Goal: Information Seeking & Learning: Learn about a topic

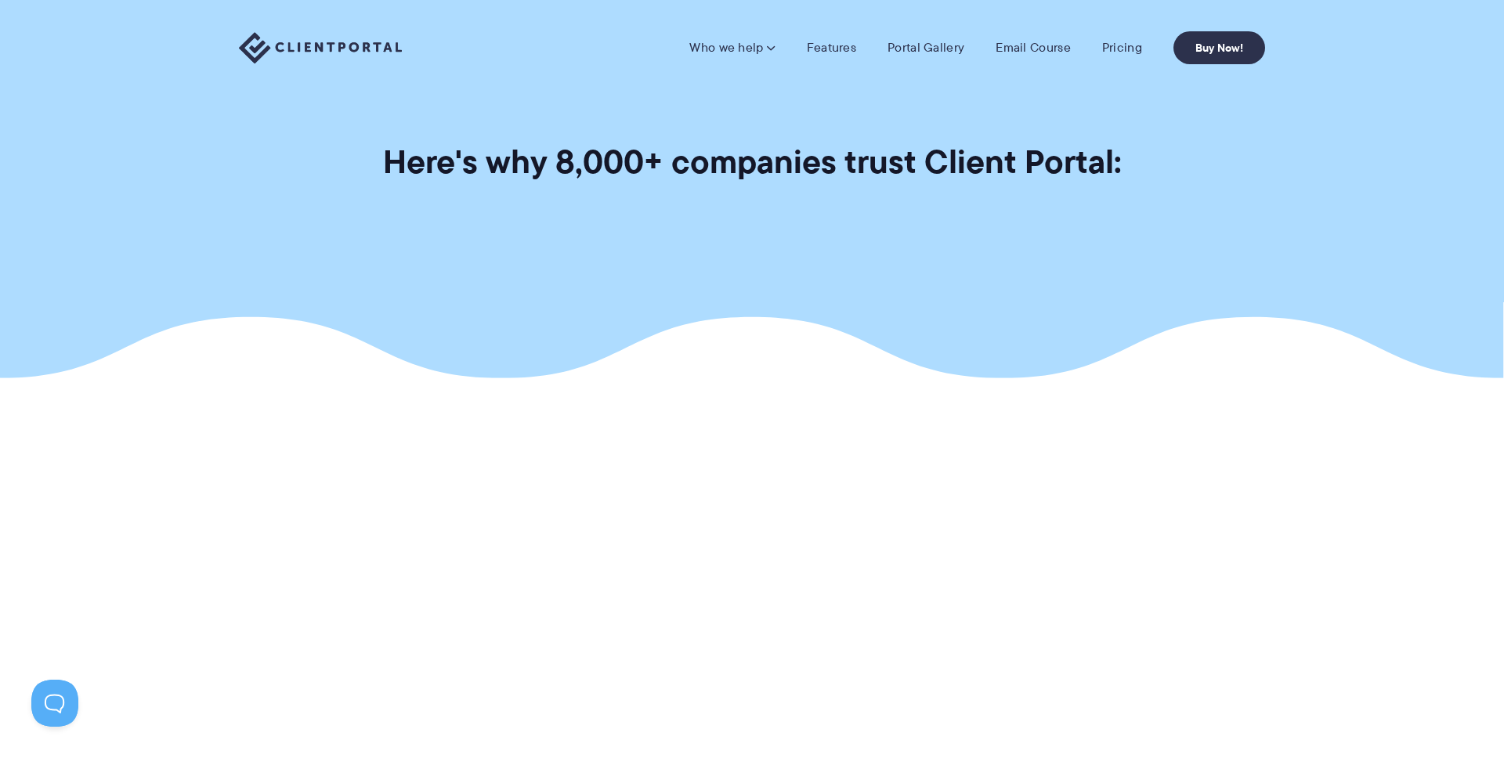
click at [692, 154] on h1 "Here's why 8,000+ companies trust Client Portal:" at bounding box center [752, 162] width 739 height 42
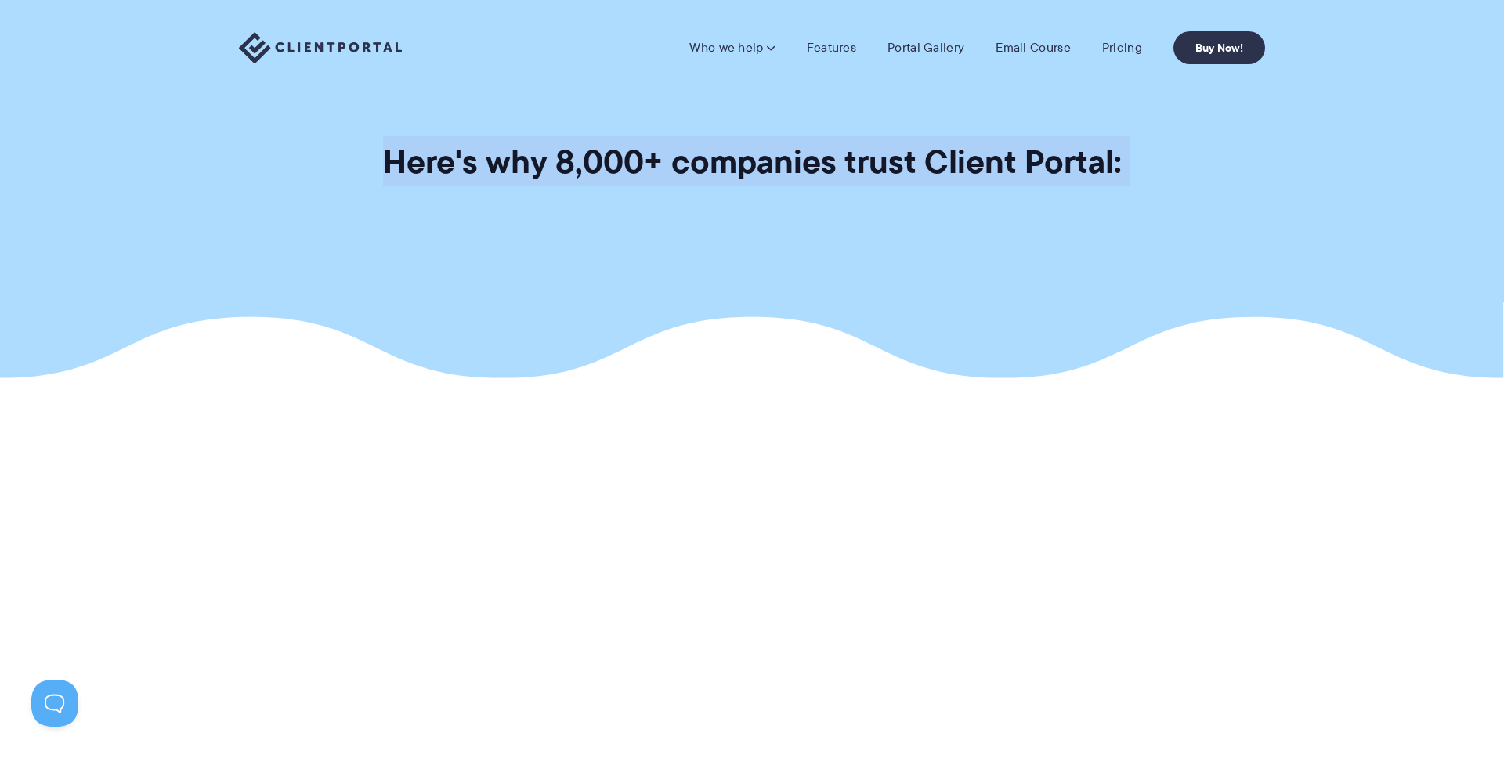
click at [692, 154] on h1 "Here's why 8,000+ companies trust Client Portal:" at bounding box center [752, 162] width 739 height 42
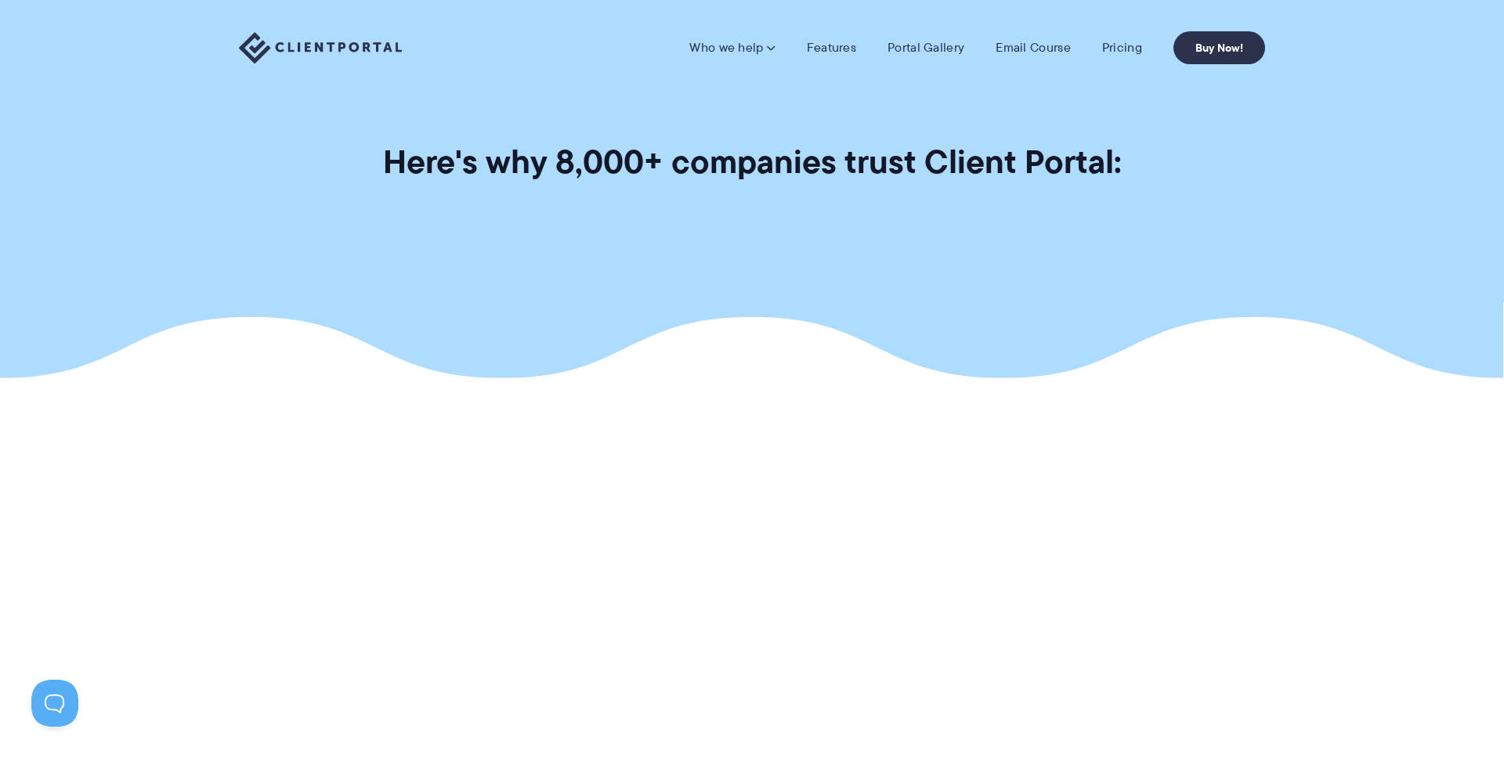
click at [797, 215] on section "Here's why 8,000+ companies trust Client Portal:" at bounding box center [752, 189] width 1504 height 378
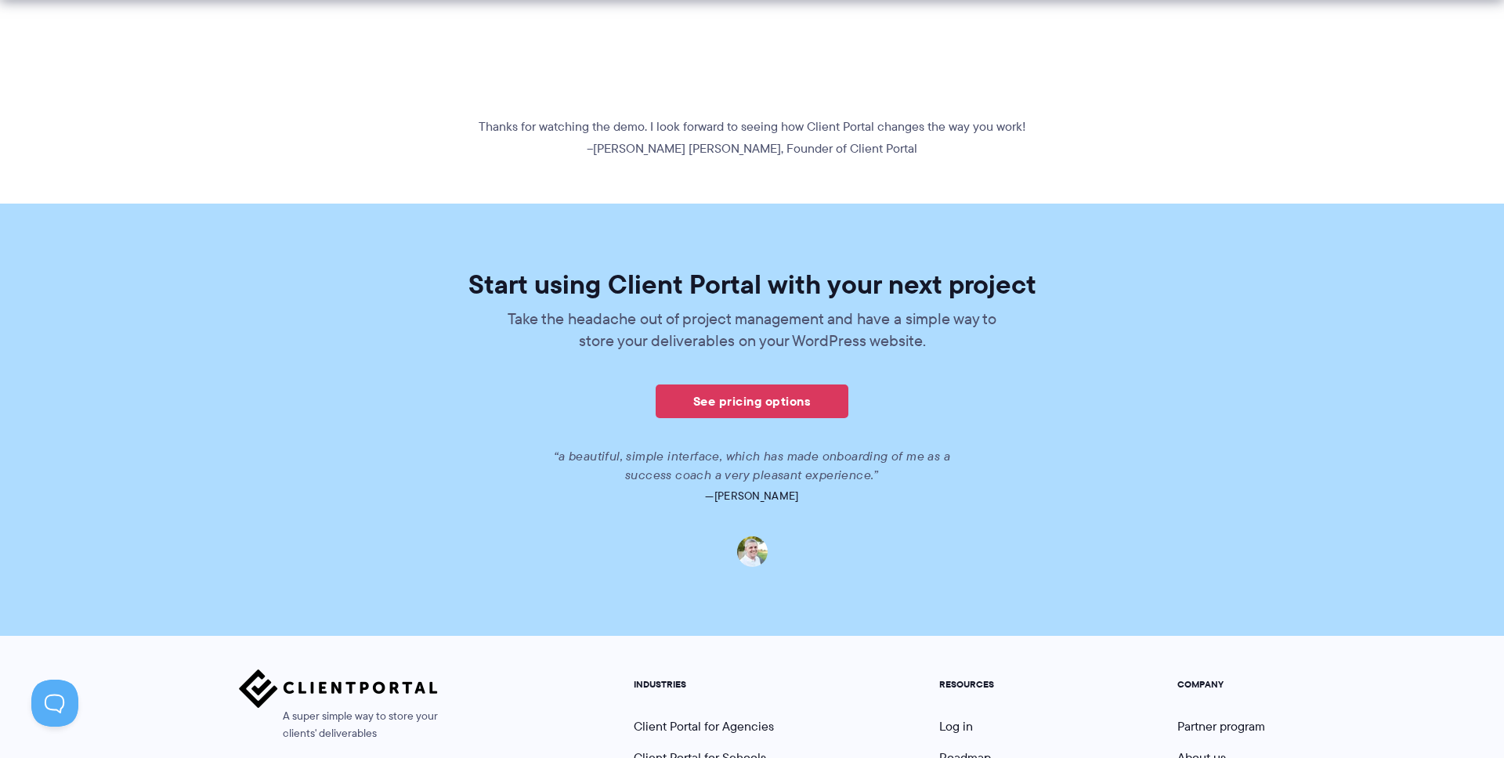
scroll to position [841, 0]
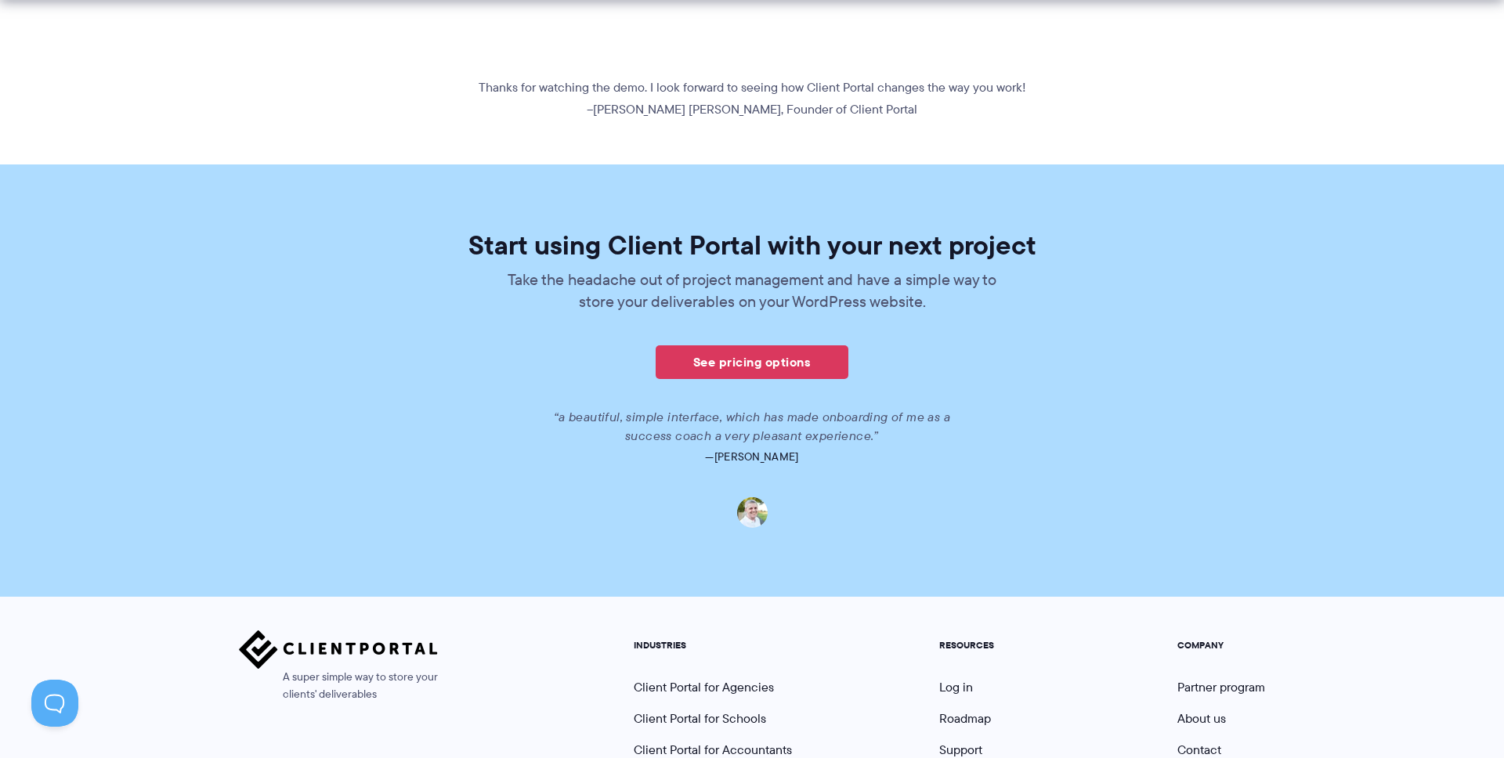
click at [743, 483] on div "“a beautiful, simple interface, which has made onboarding of me as a success co…" at bounding box center [753, 468] width 880 height 120
click at [762, 425] on p "“a beautiful, simple interface, which has made onboarding of me as a success co…" at bounding box center [752, 427] width 400 height 38
click at [812, 460] on p "—Anthony English" at bounding box center [753, 457] width 880 height 22
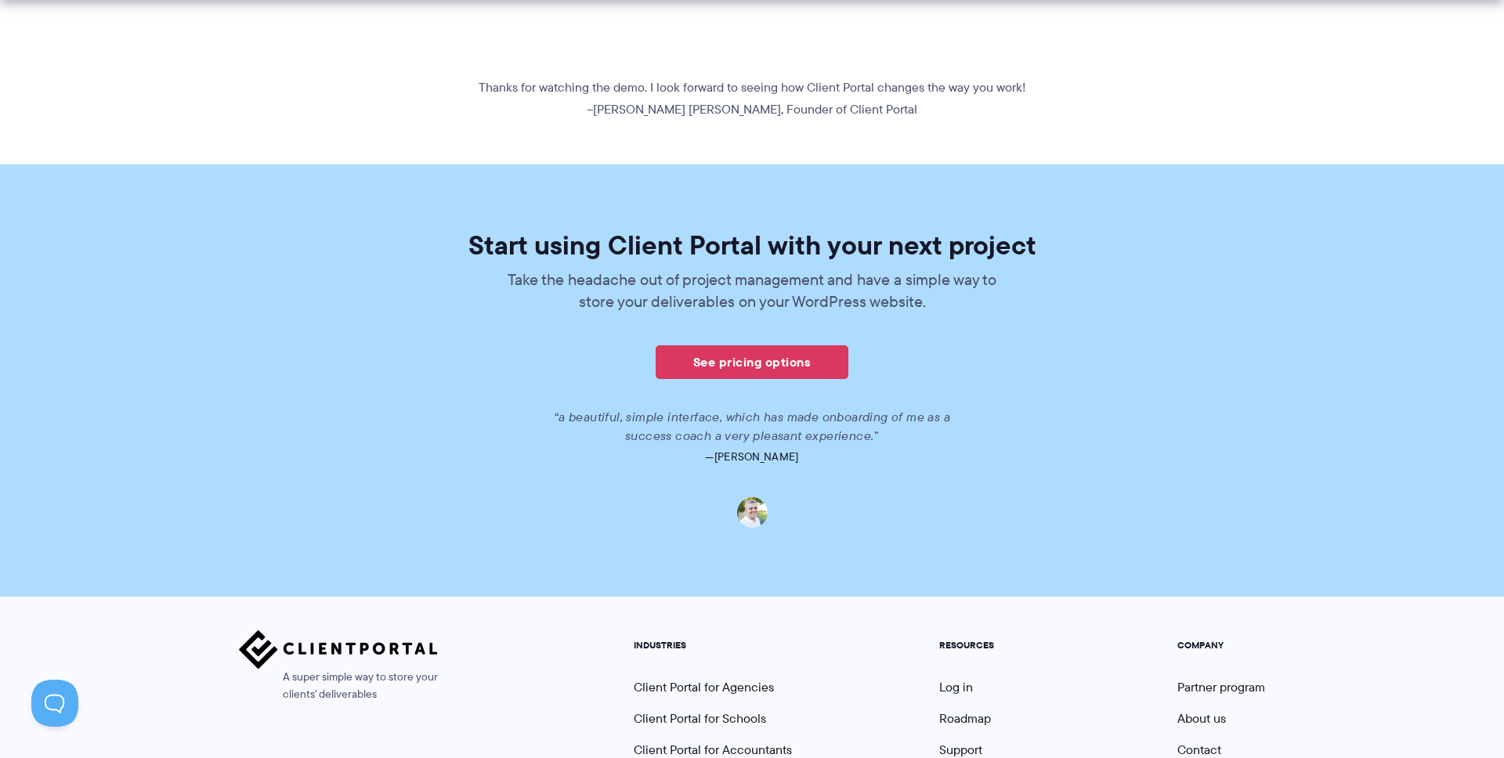
click at [783, 451] on p "—Anthony English" at bounding box center [753, 457] width 880 height 22
click at [788, 434] on p "“a beautiful, simple interface, which has made onboarding of me as a success co…" at bounding box center [752, 427] width 400 height 38
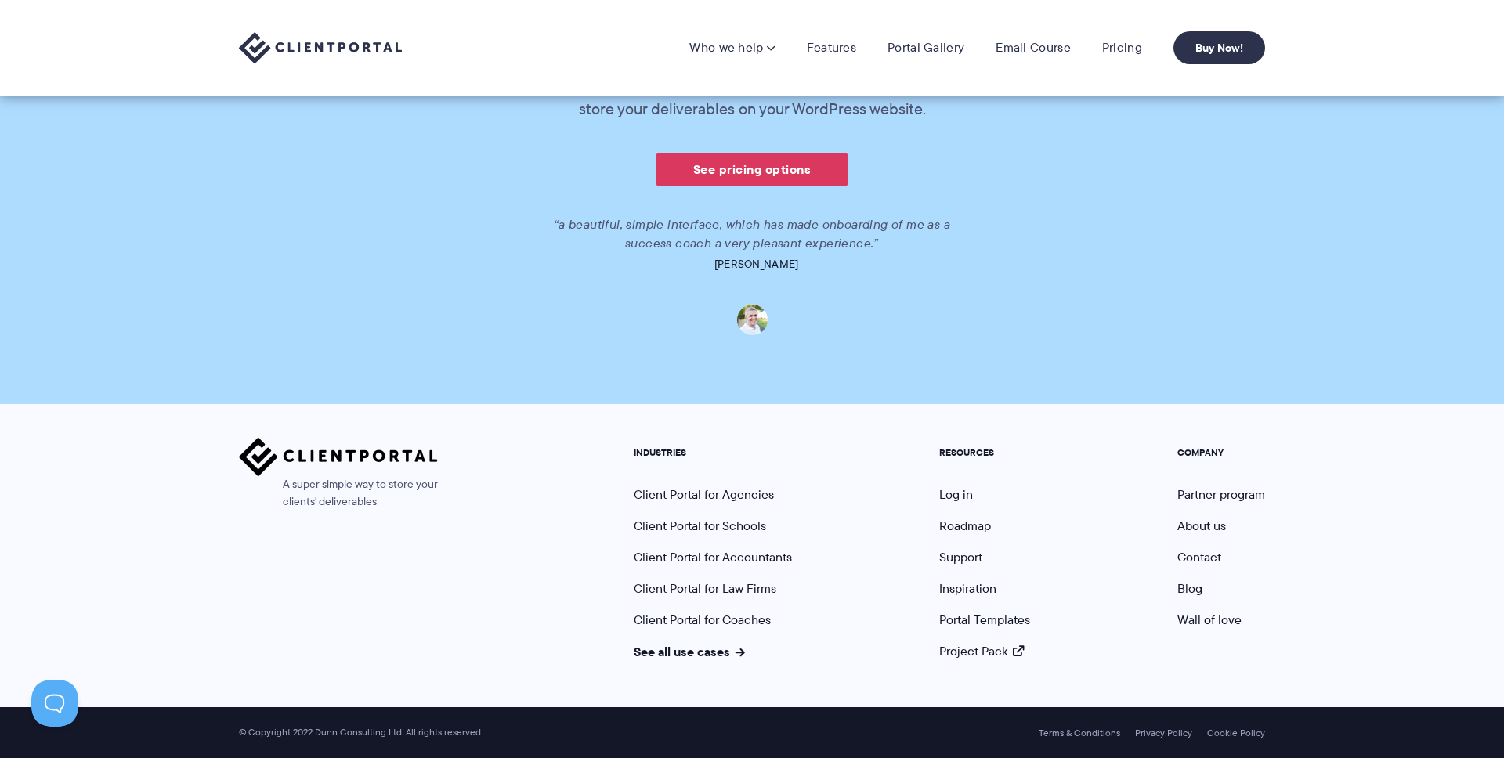
scroll to position [0, 0]
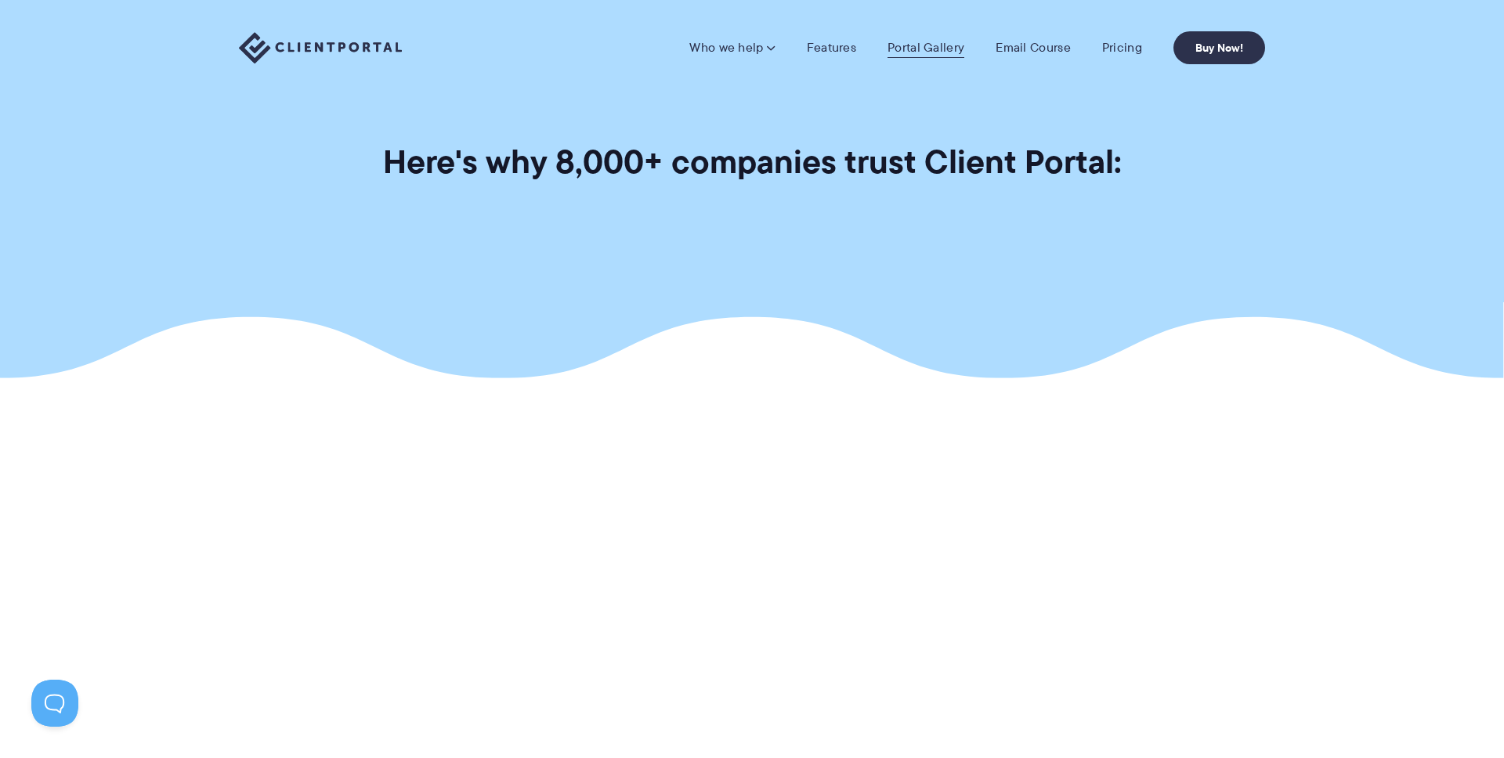
click at [941, 43] on link "Portal Gallery" at bounding box center [926, 48] width 77 height 16
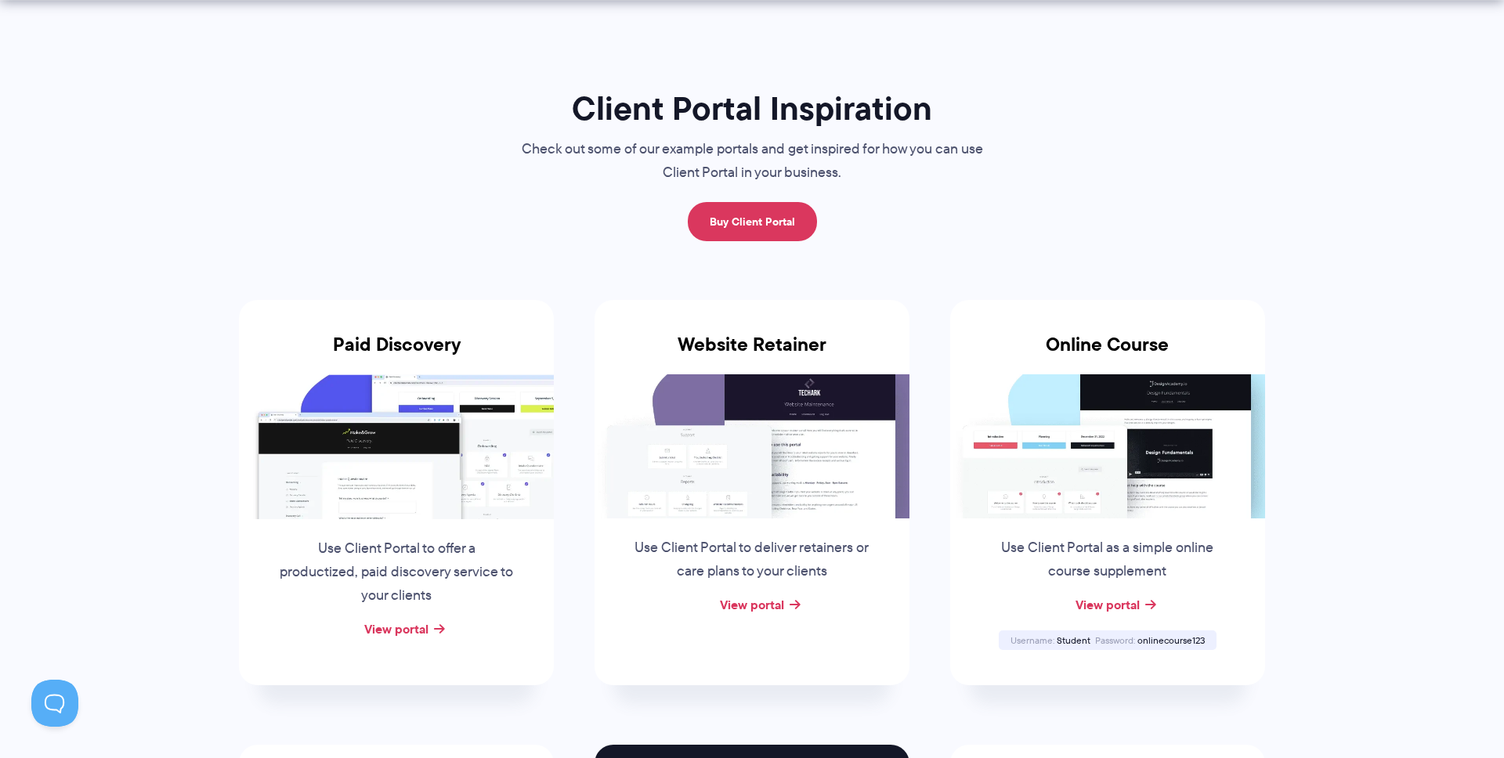
scroll to position [82, 0]
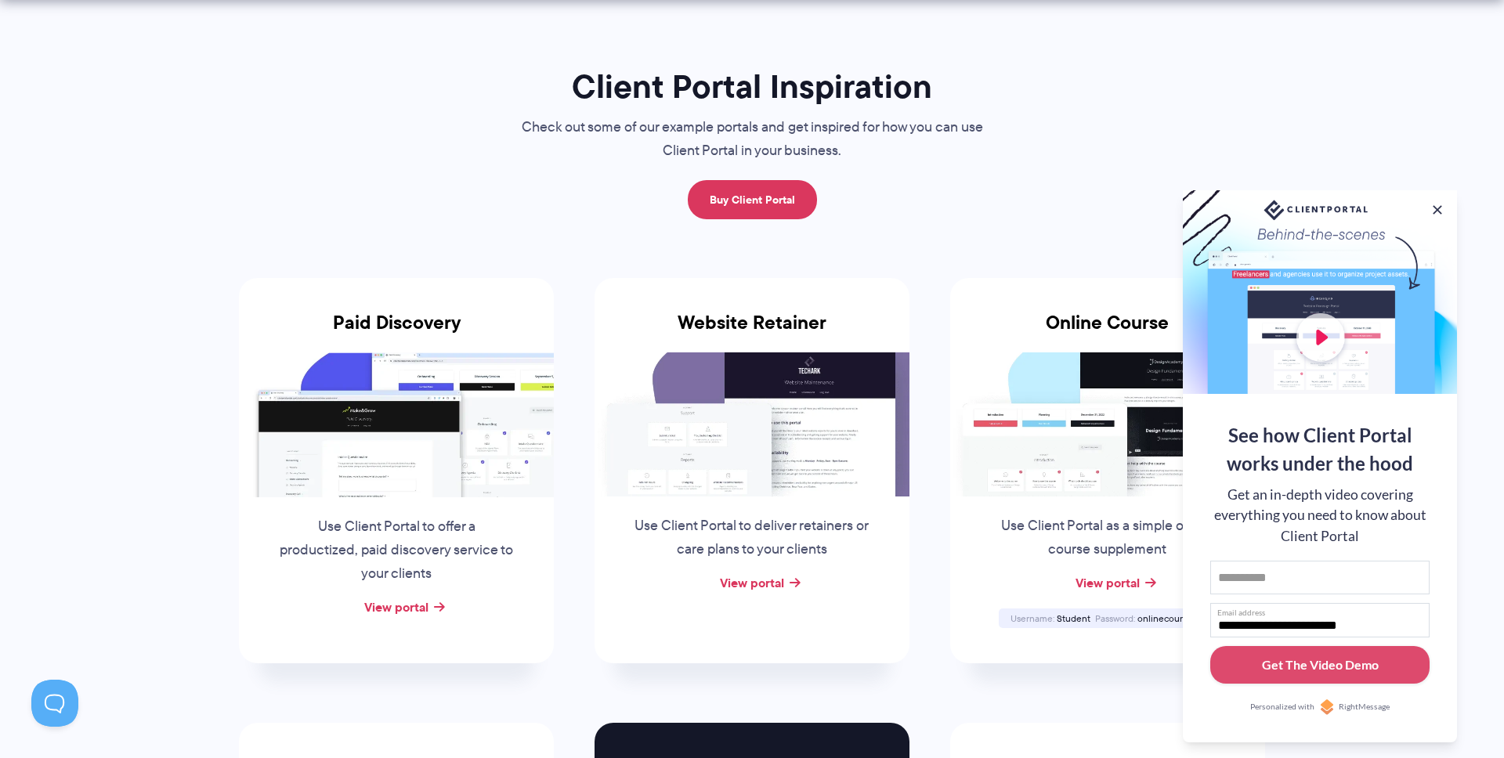
click at [1158, 619] on span "onlinecourse123" at bounding box center [1171, 618] width 67 height 13
click at [1434, 209] on button at bounding box center [1437, 210] width 19 height 19
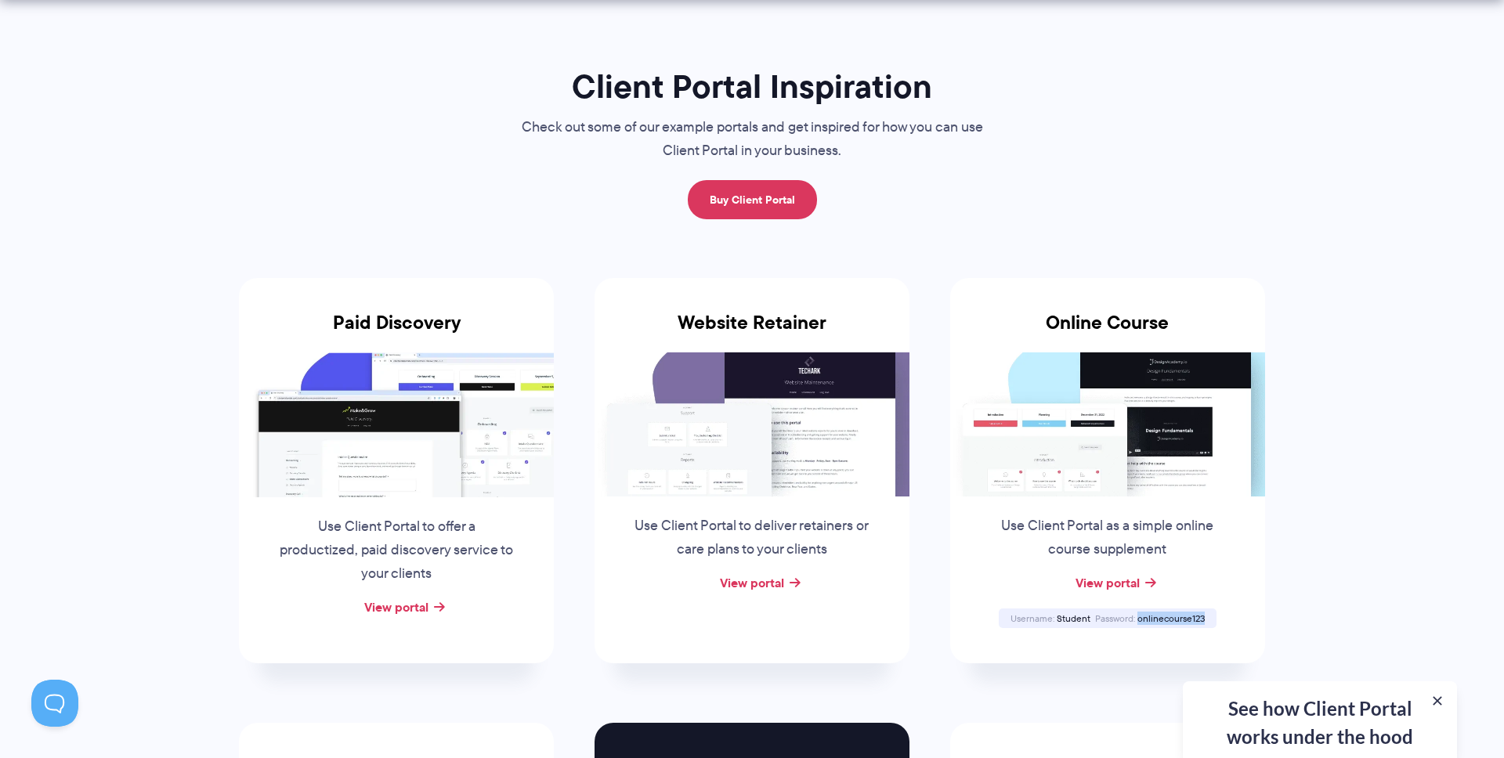
click at [1174, 620] on span "onlinecourse123" at bounding box center [1171, 618] width 67 height 13
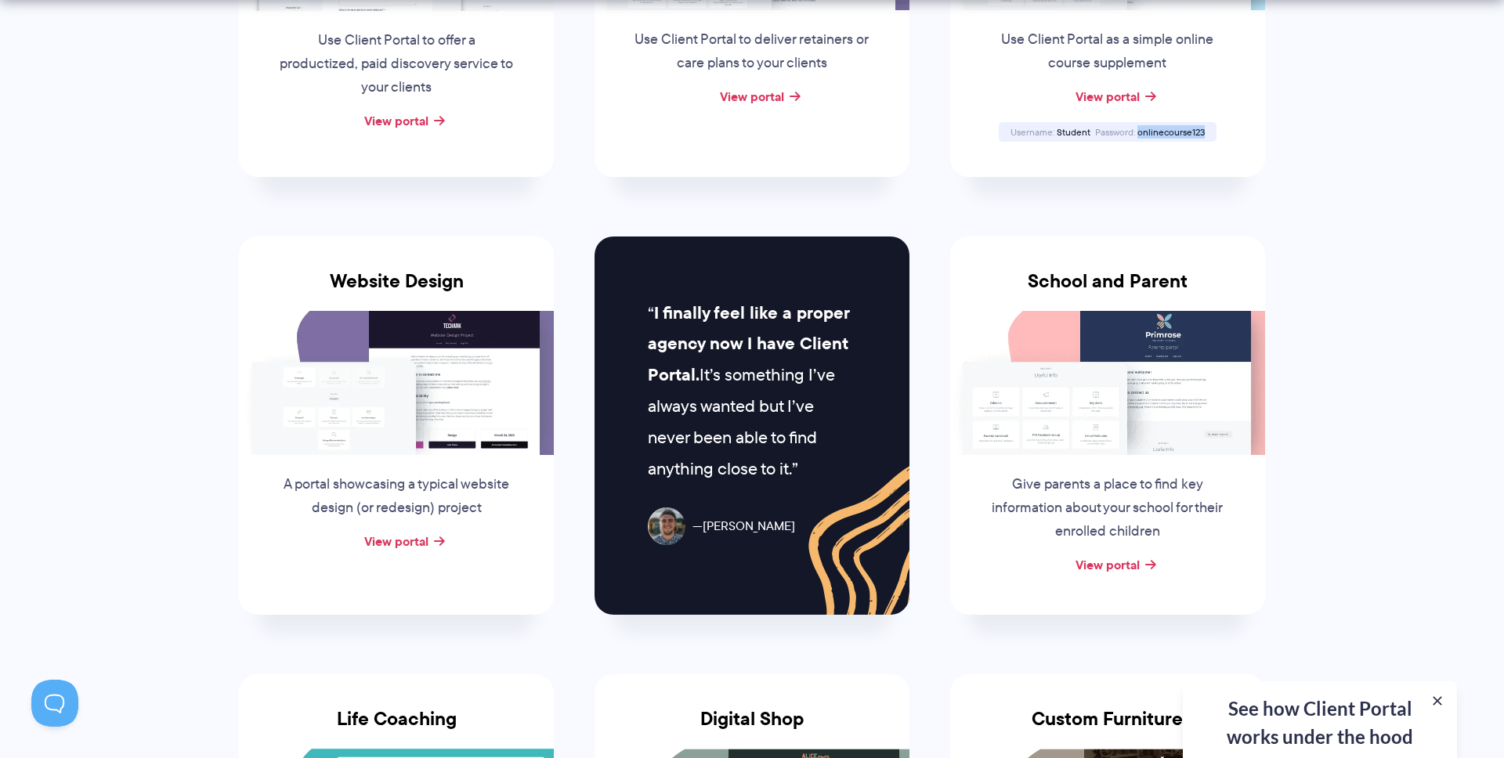
scroll to position [592, 0]
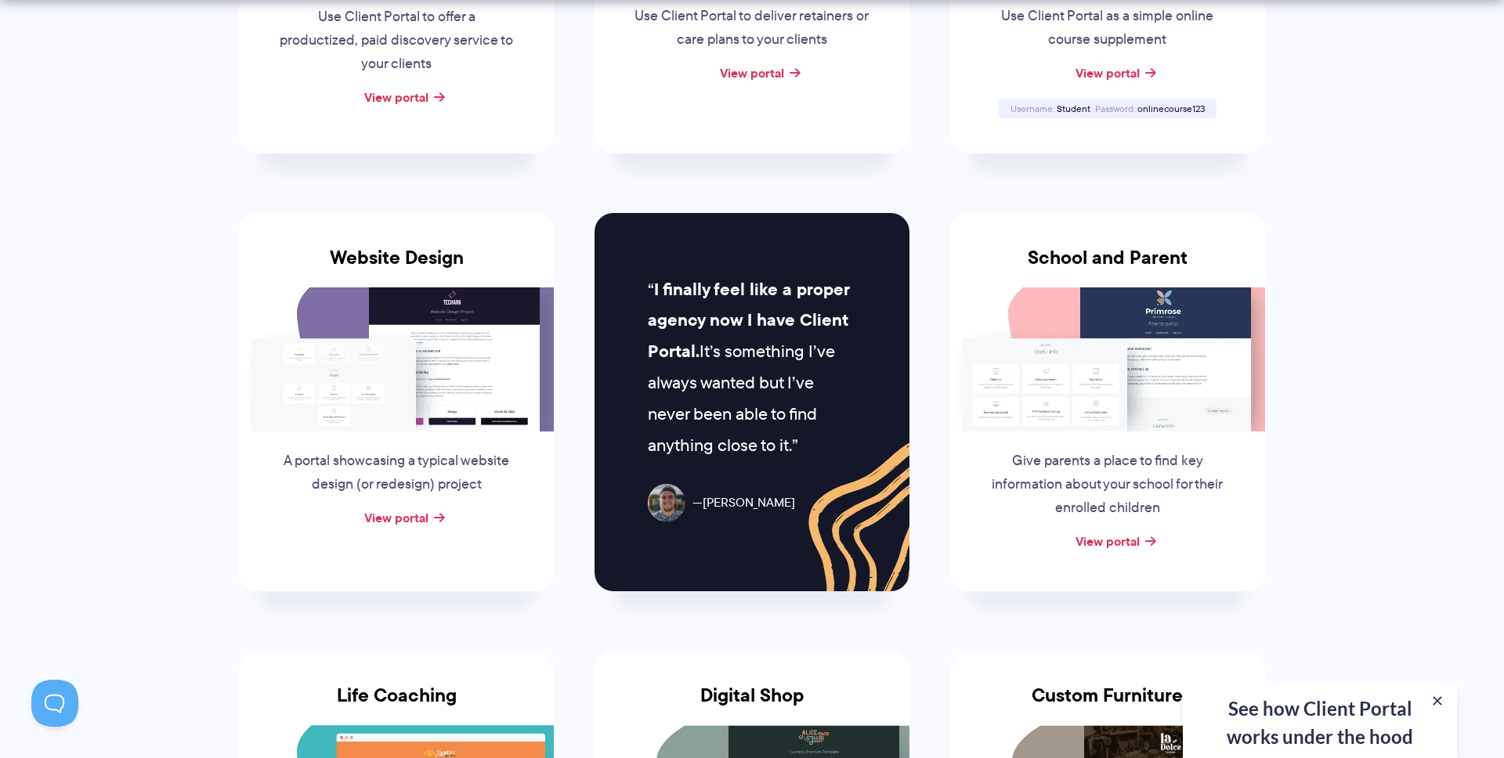
click at [821, 385] on p "I finally feel like a proper agency now I have Client Portal. It’s something I’…" at bounding box center [752, 367] width 208 height 187
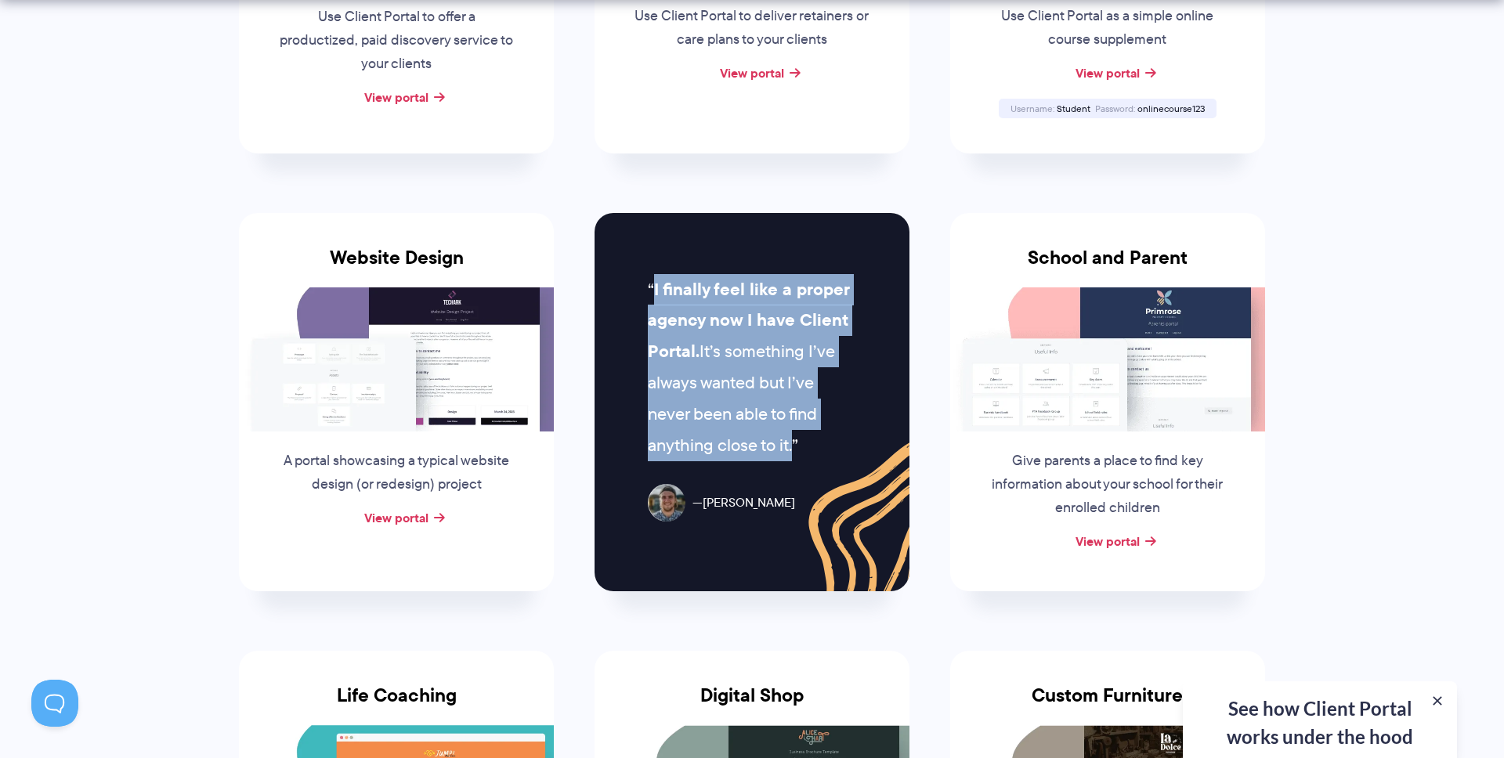
click at [821, 385] on p "I finally feel like a proper agency now I have Client Portal. It’s something I’…" at bounding box center [752, 367] width 208 height 187
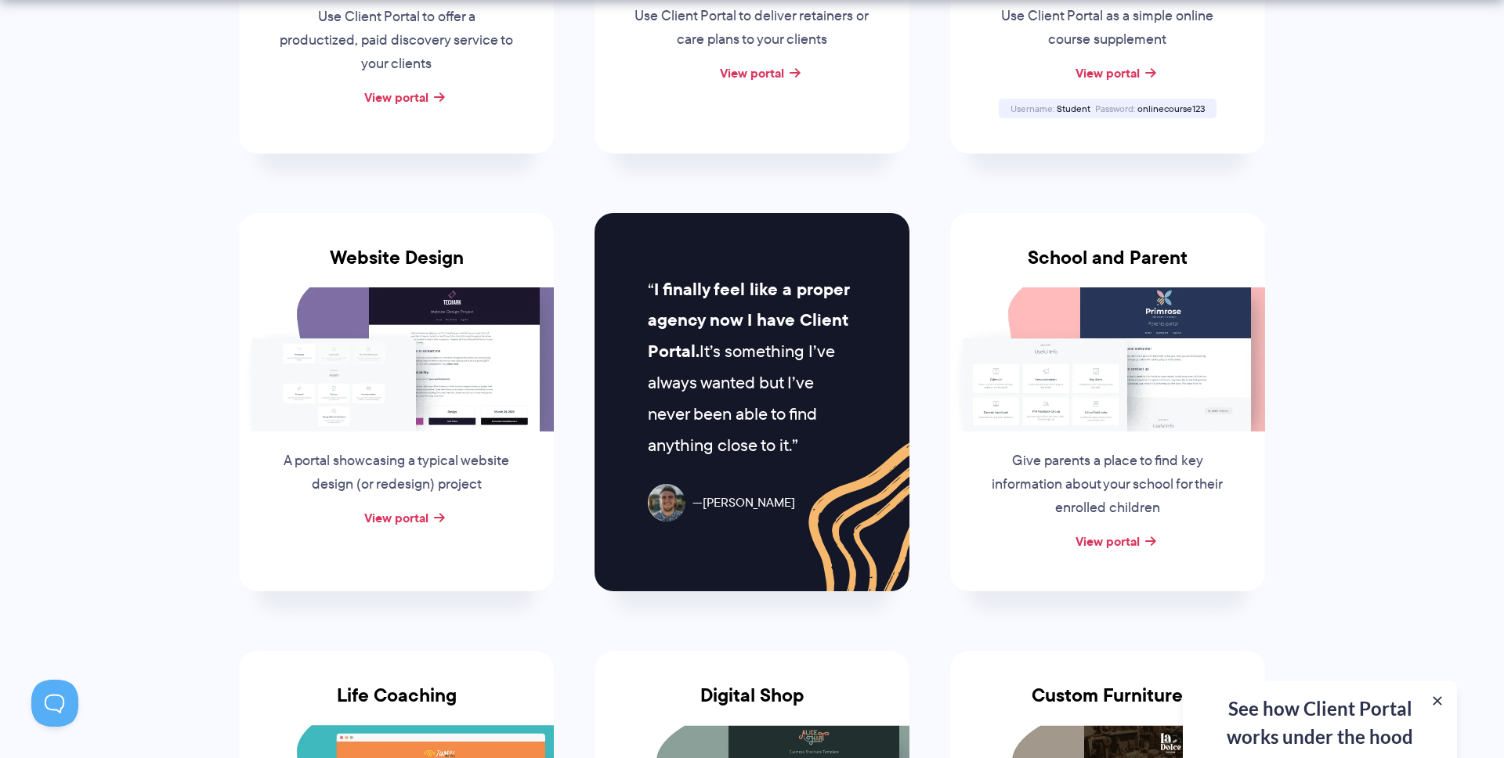
click at [863, 453] on div "I finally feel like a proper agency now I have Client Portal. It’s something I’…" at bounding box center [752, 402] width 315 height 378
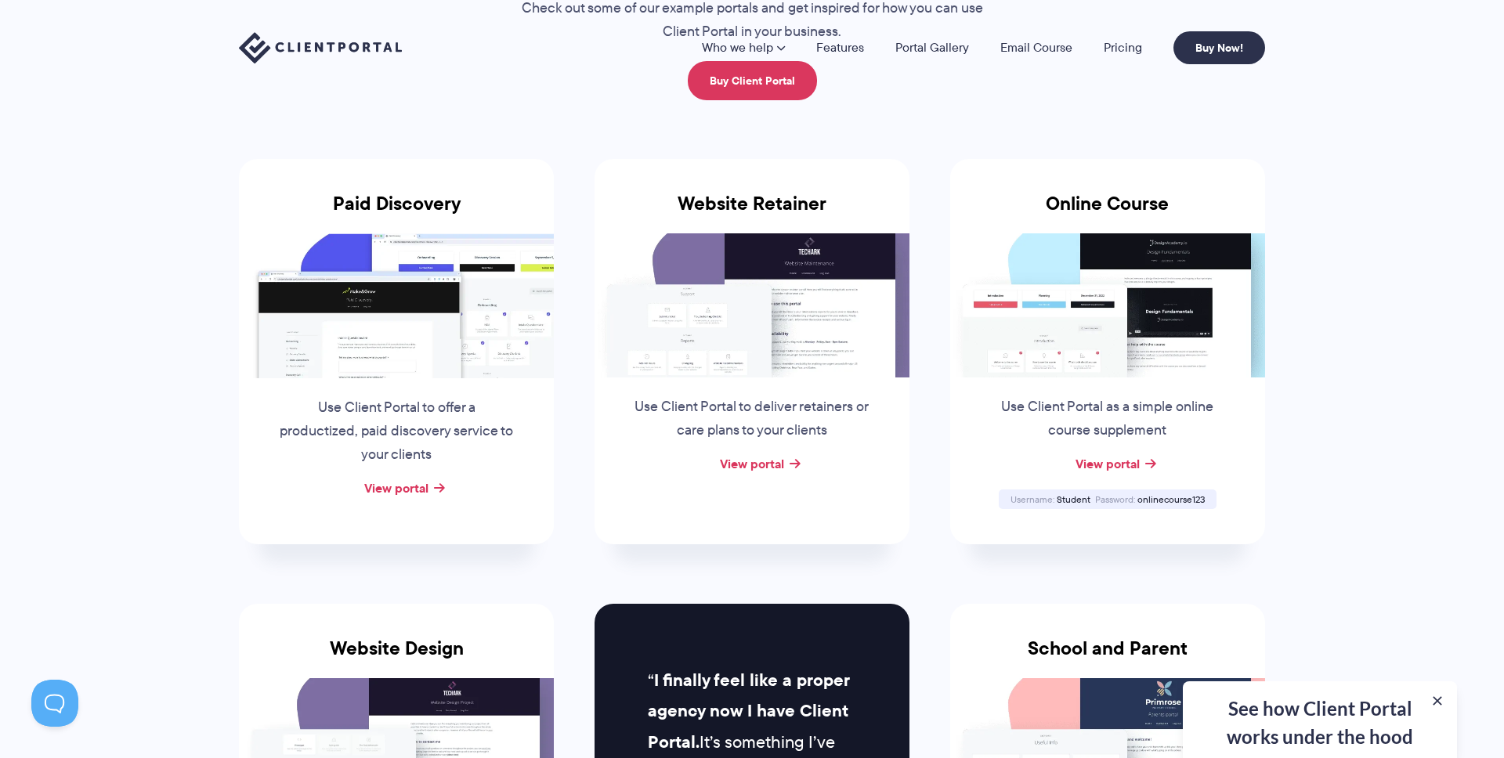
scroll to position [0, 0]
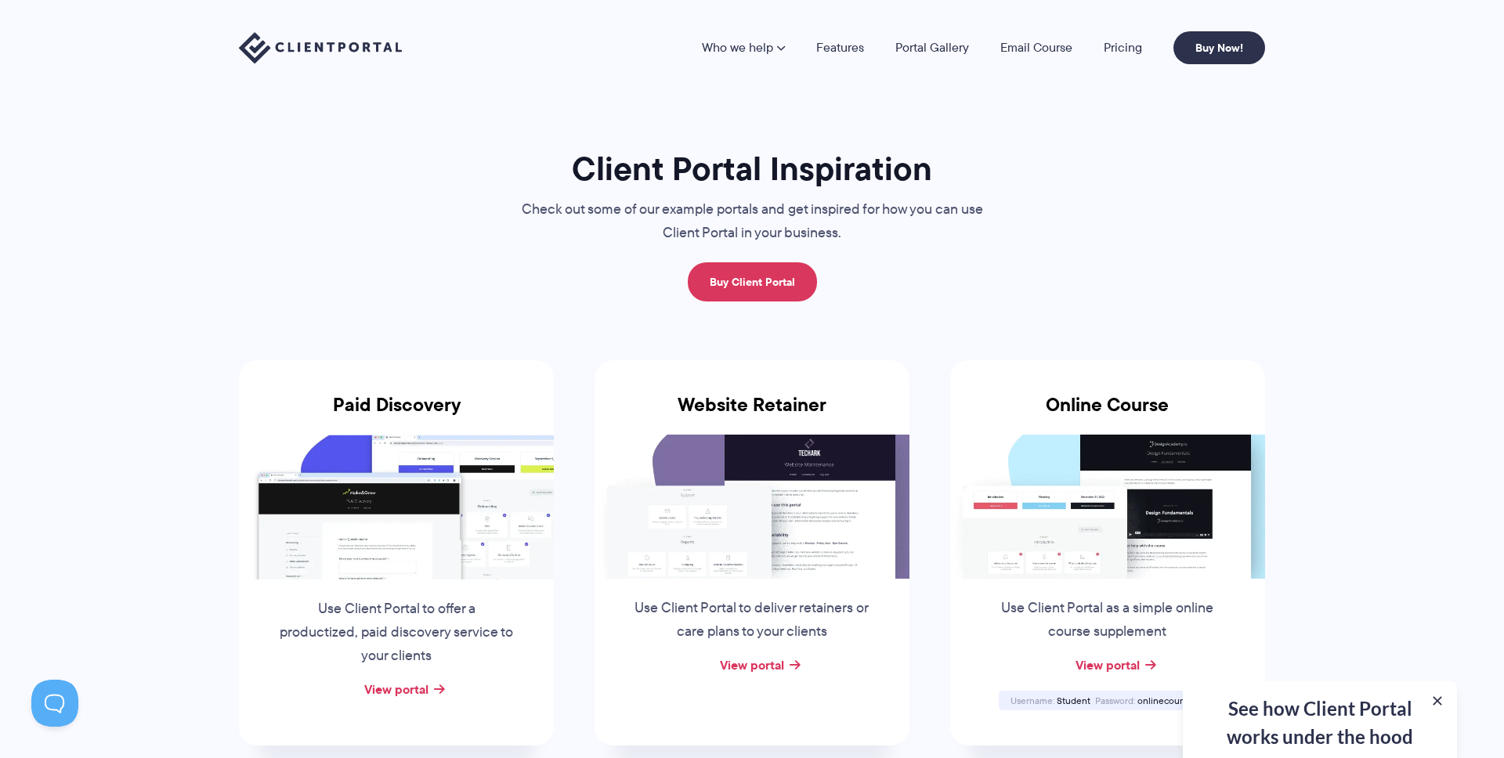
click at [347, 60] on img at bounding box center [320, 48] width 163 height 32
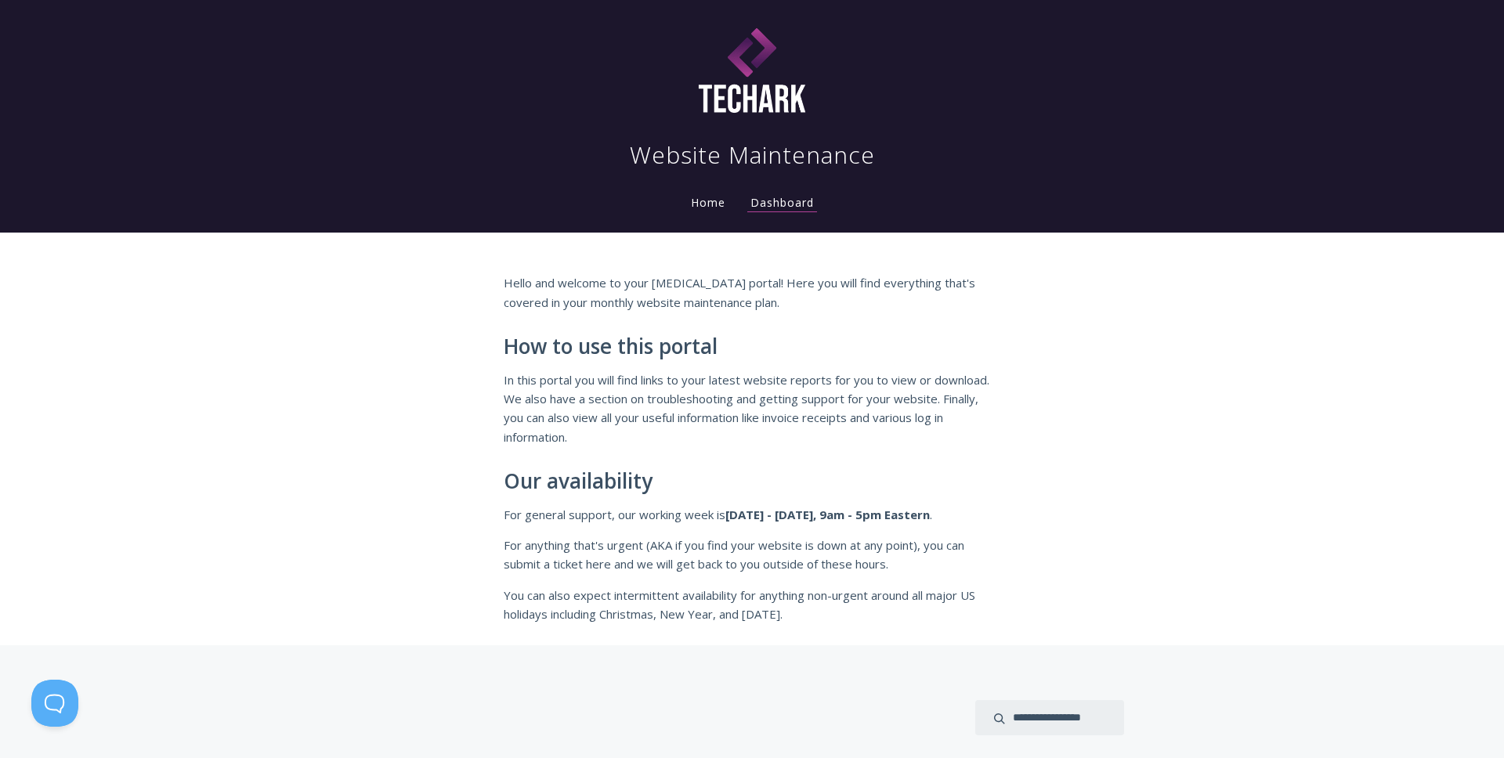
click at [707, 200] on link "Home" at bounding box center [708, 202] width 41 height 15
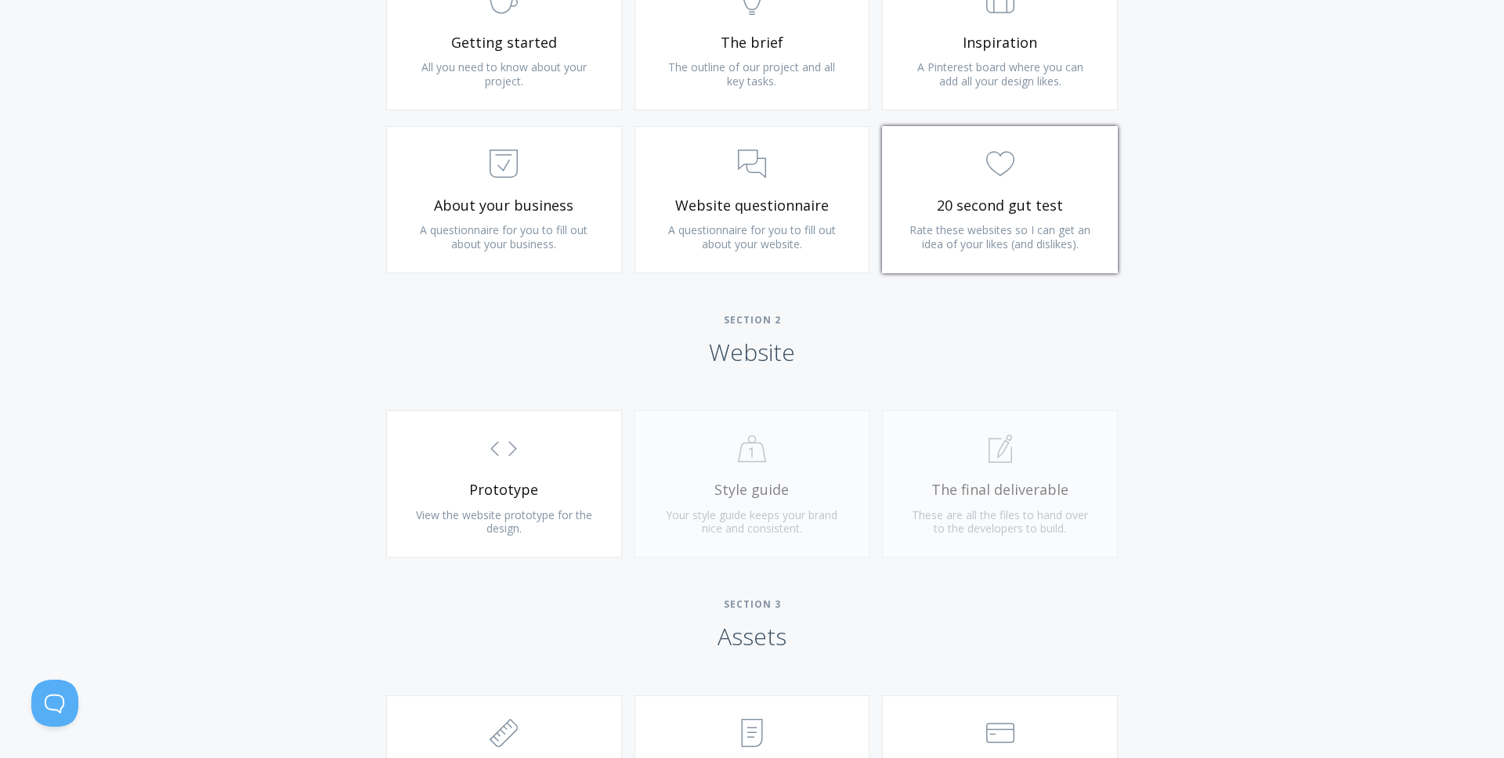
scroll to position [1083, 0]
click at [967, 261] on link ".cls-1{fill:none;stroke:#000;stroke-miterlimit:10;stroke-width:2px;} 1. General…" at bounding box center [1000, 195] width 236 height 147
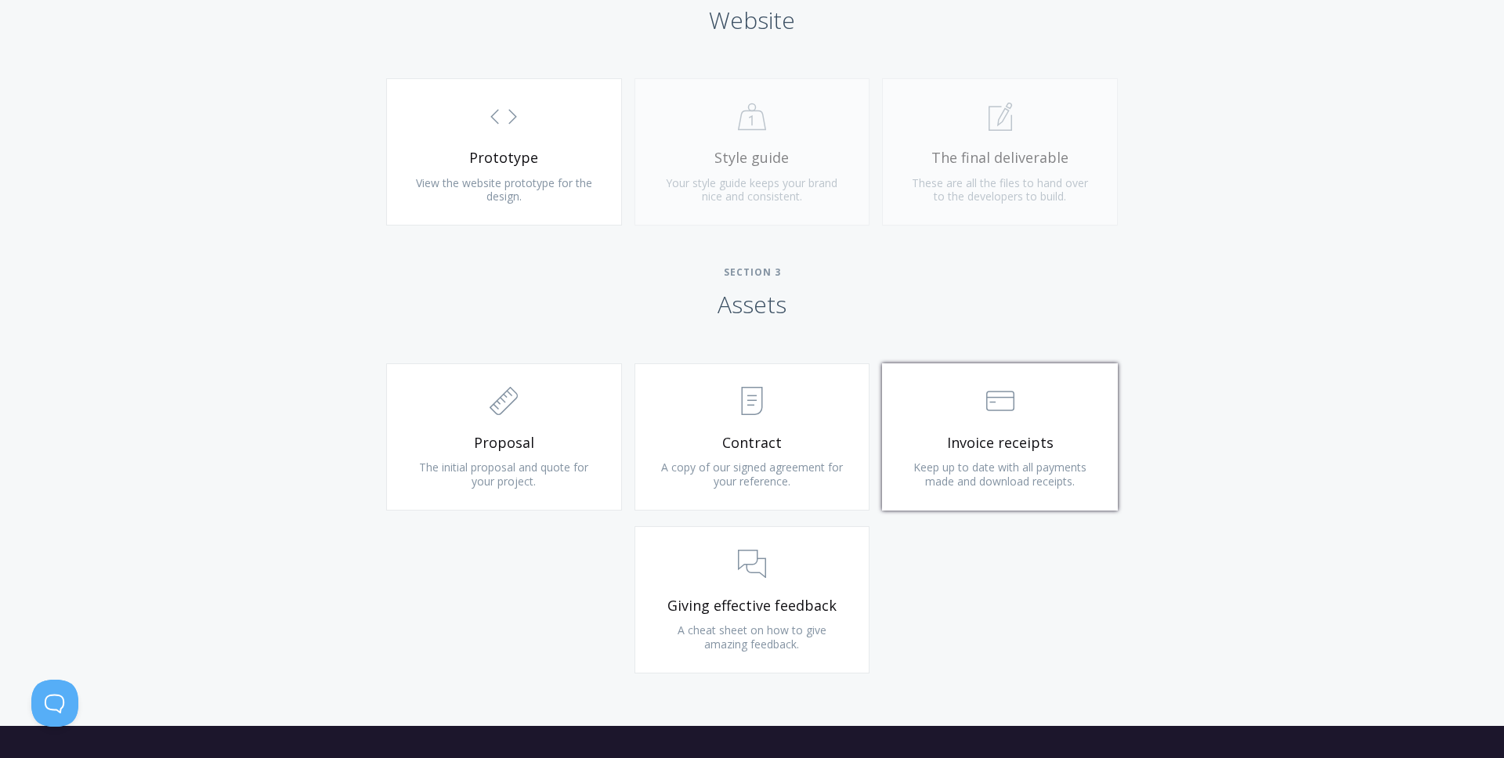
scroll to position [1484, 0]
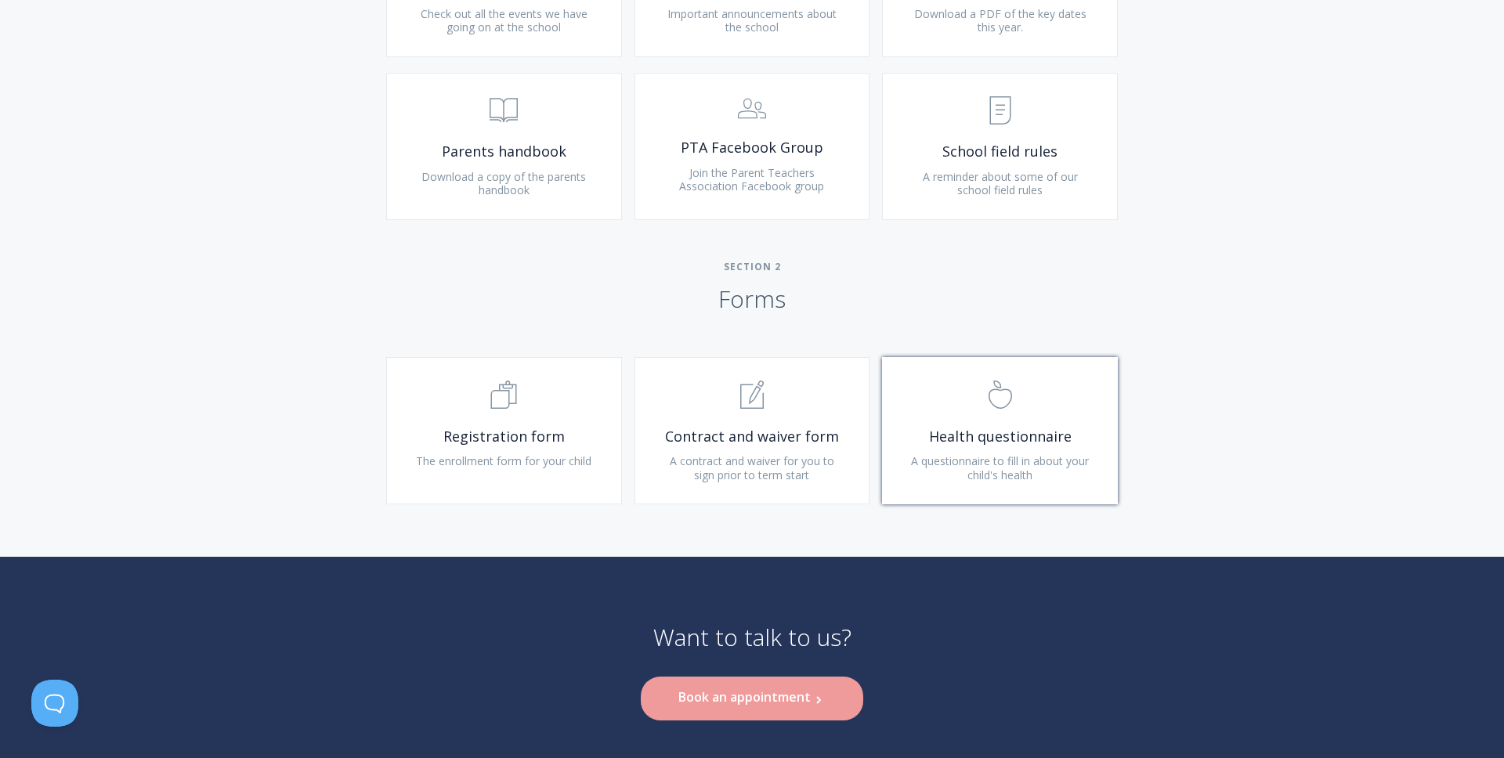
scroll to position [921, 0]
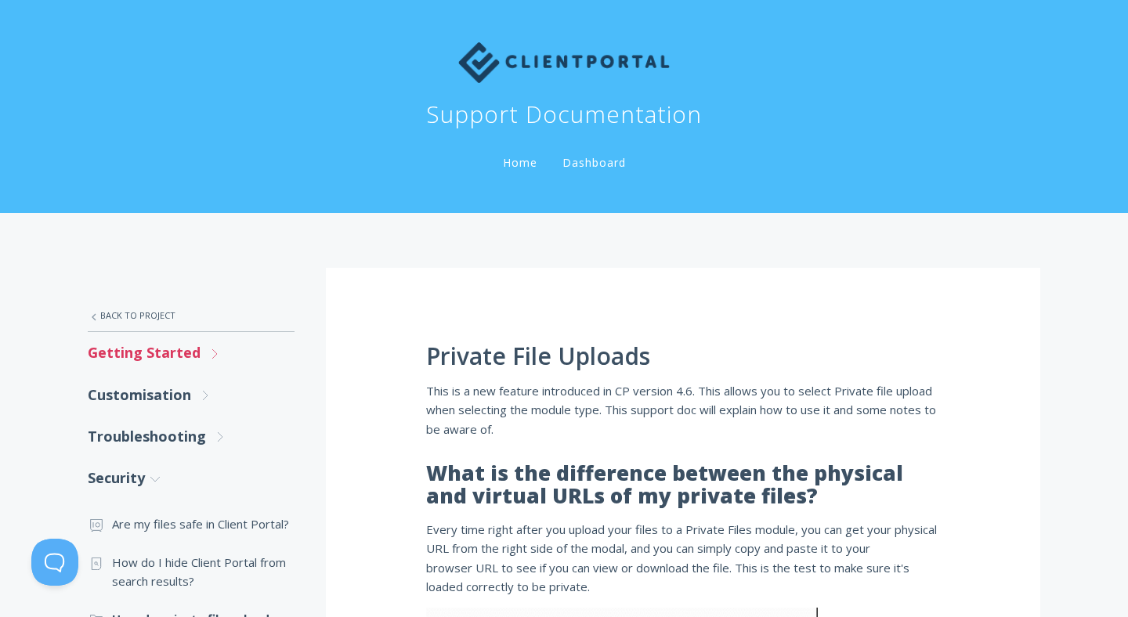
click at [165, 345] on link "Getting Started .st0{fill:none;stroke:#000000;stroke-width:2;stroke-miterlimit:…" at bounding box center [191, 353] width 207 height 42
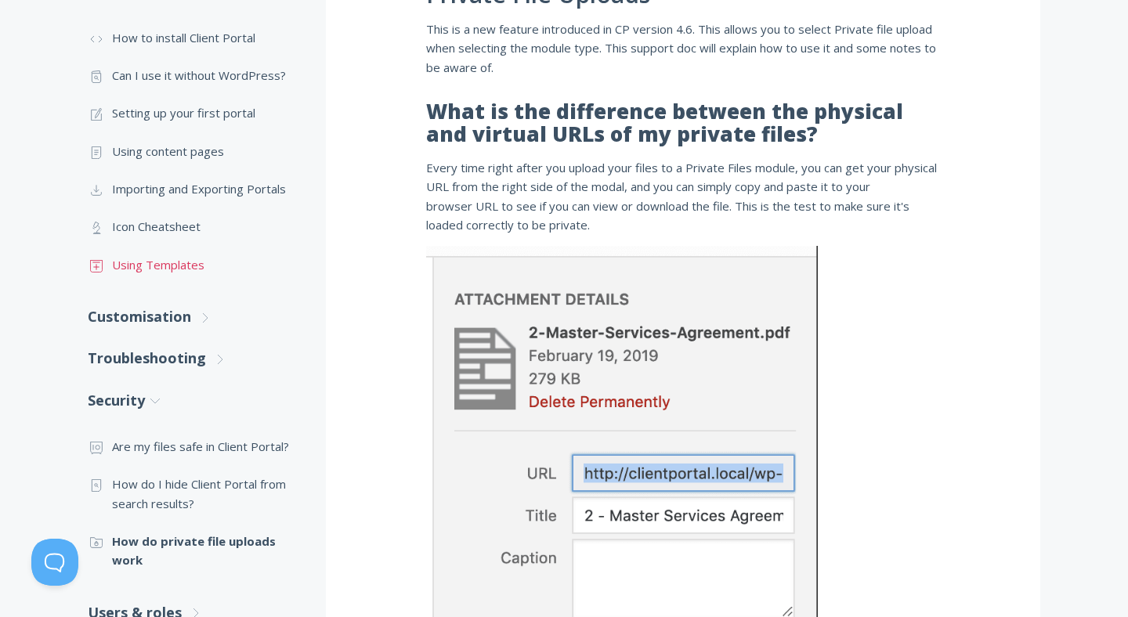
scroll to position [396, 0]
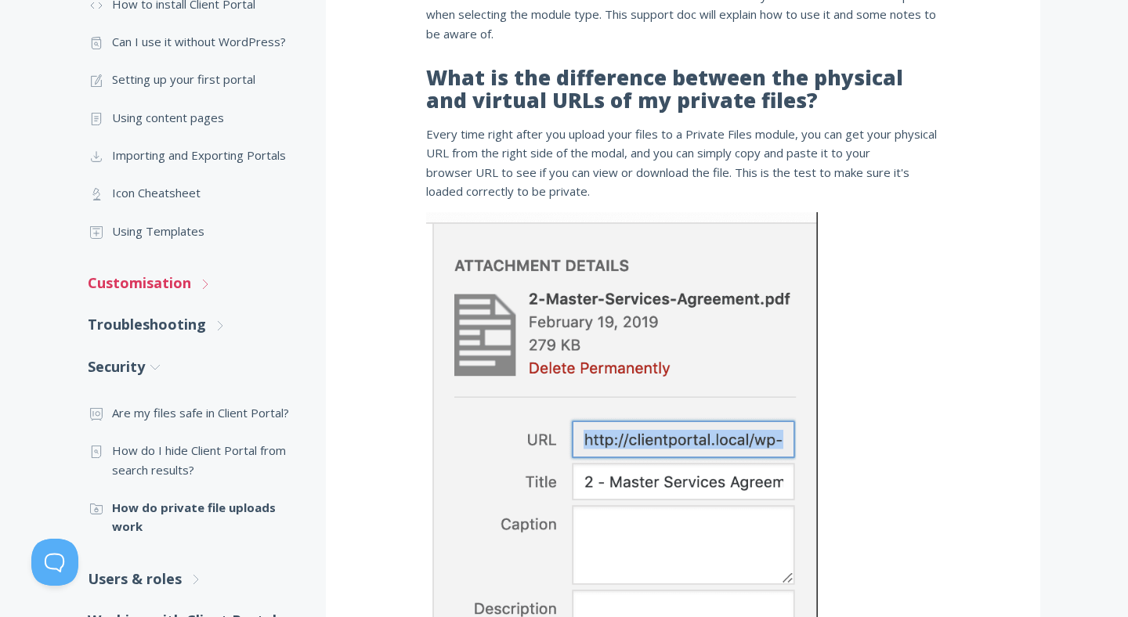
click at [174, 290] on link "Customisation .st0{fill:none;stroke:#000000;stroke-width:2;stroke-miterlimit:10…" at bounding box center [191, 283] width 207 height 42
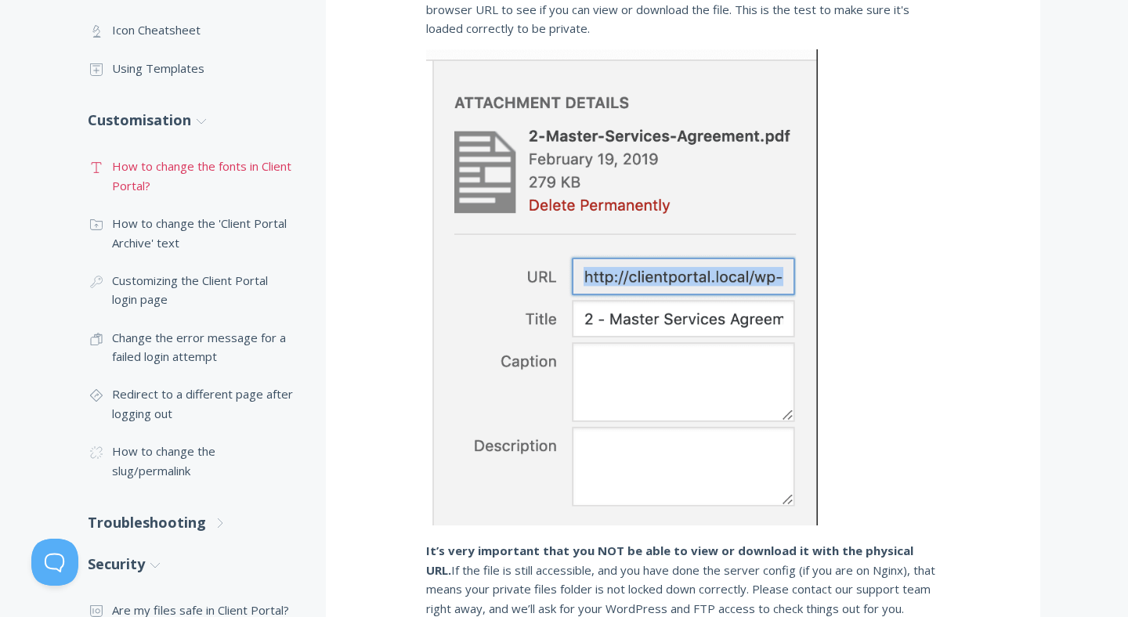
scroll to position [580, 0]
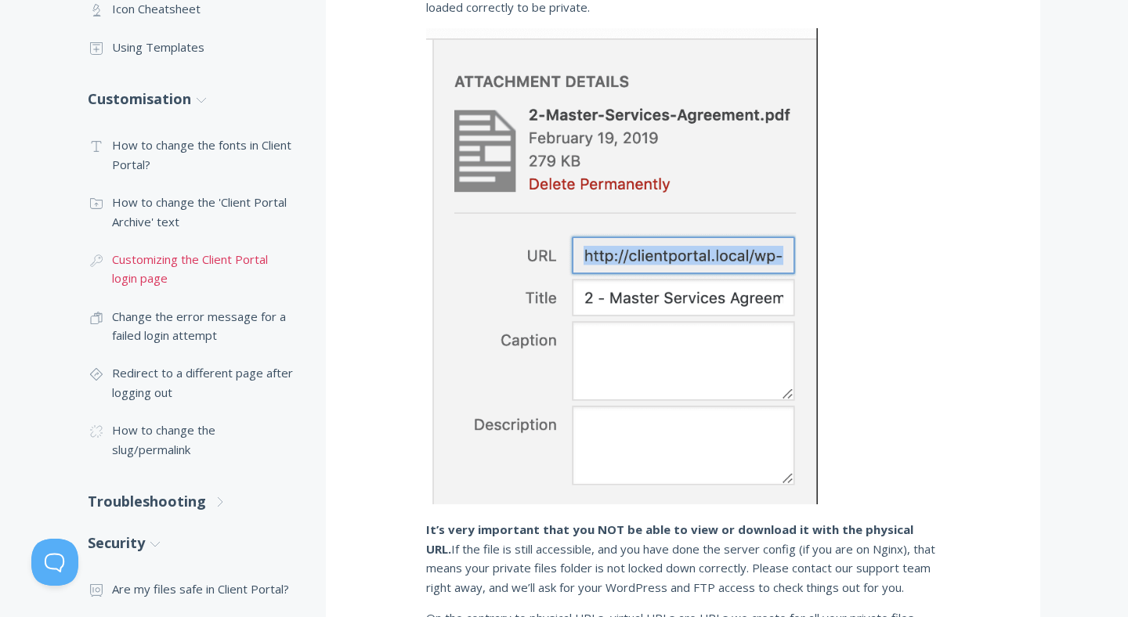
click at [235, 270] on link ".cls-1{fill:none;stroke:#000;stroke-miterlimit:10;stroke-width:2px;} 1. General…" at bounding box center [191, 269] width 207 height 57
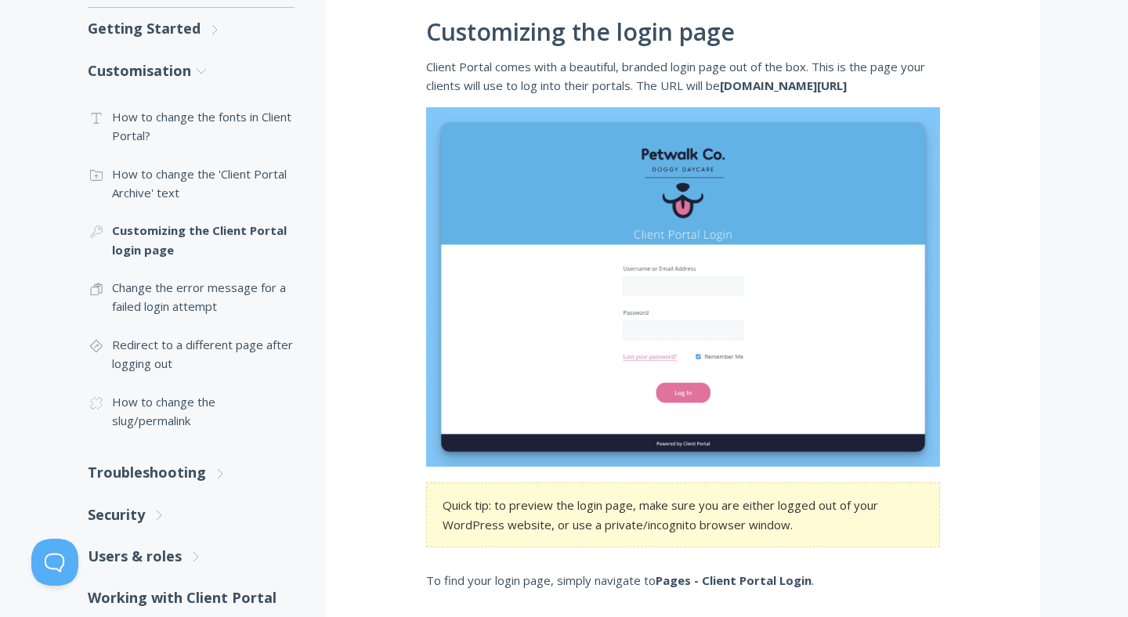
scroll to position [500, 0]
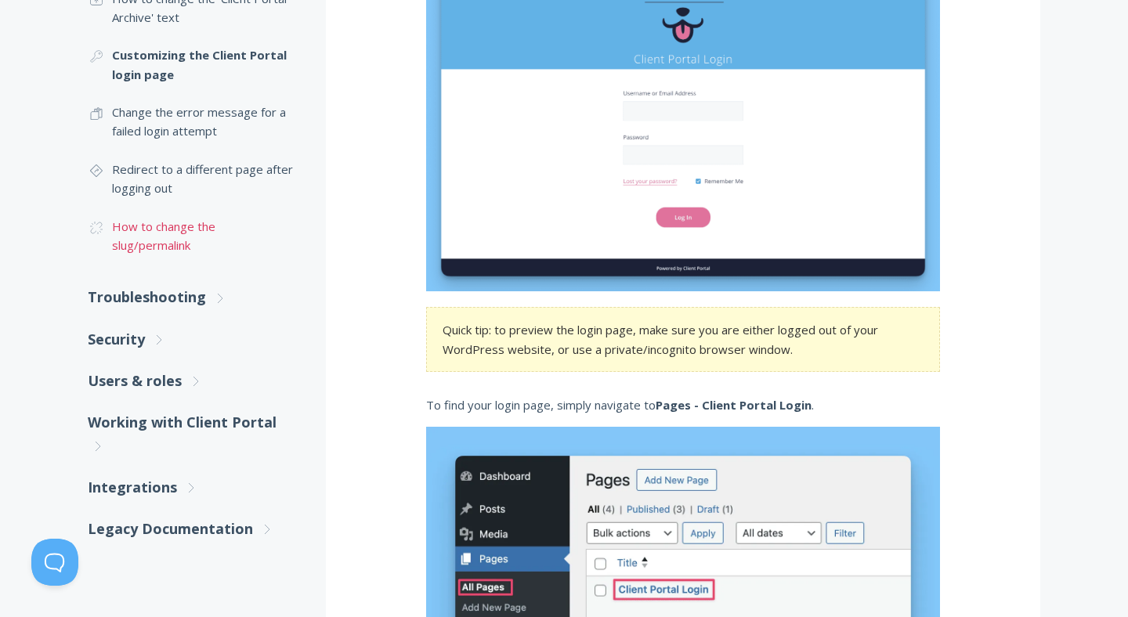
click at [184, 236] on link ".cls-1{fill:none;stroke:#000;stroke-miterlimit:10;stroke-width:2px;} 1. General…" at bounding box center [191, 236] width 207 height 57
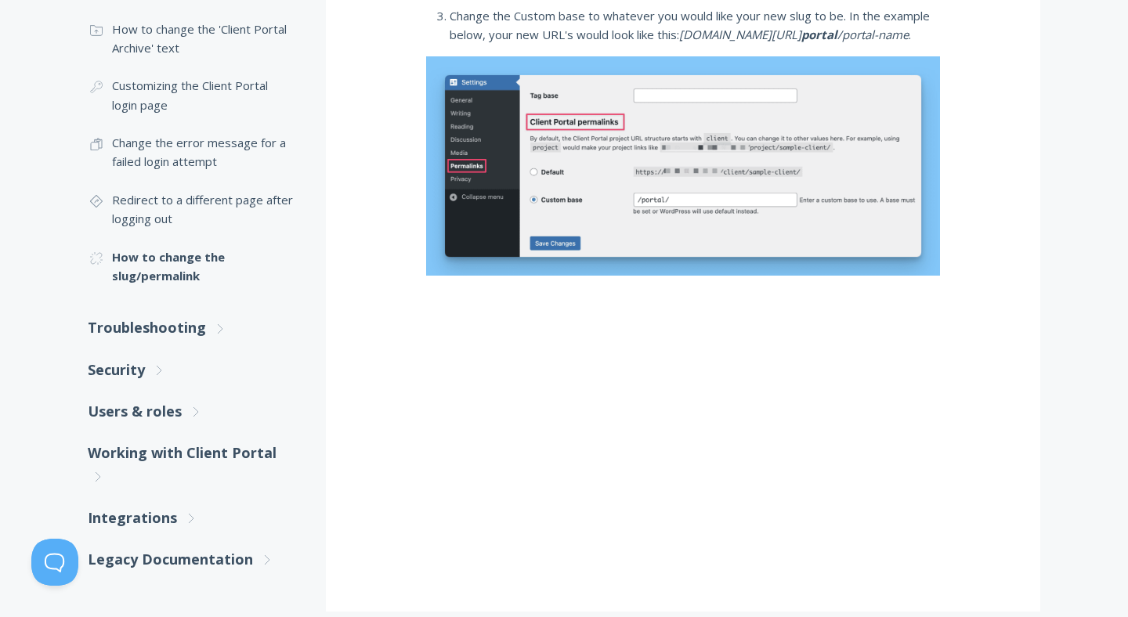
scroll to position [487, 0]
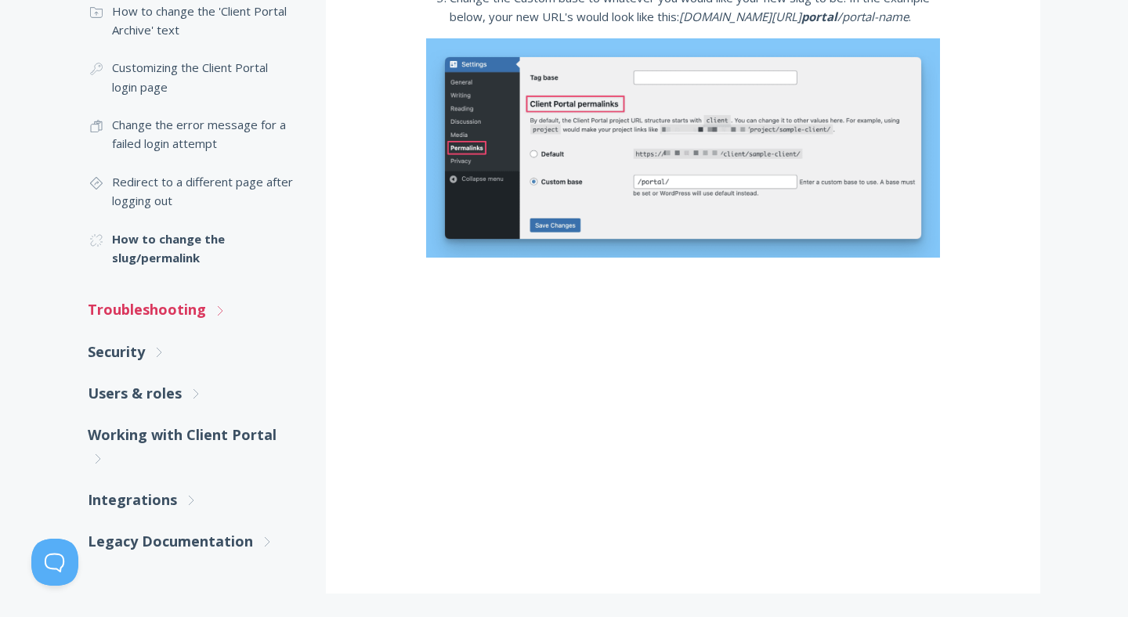
click at [193, 311] on link "Troubleshooting .st0{fill:none;stroke:#000000;stroke-width:2;stroke-miterlimit:…" at bounding box center [191, 310] width 207 height 42
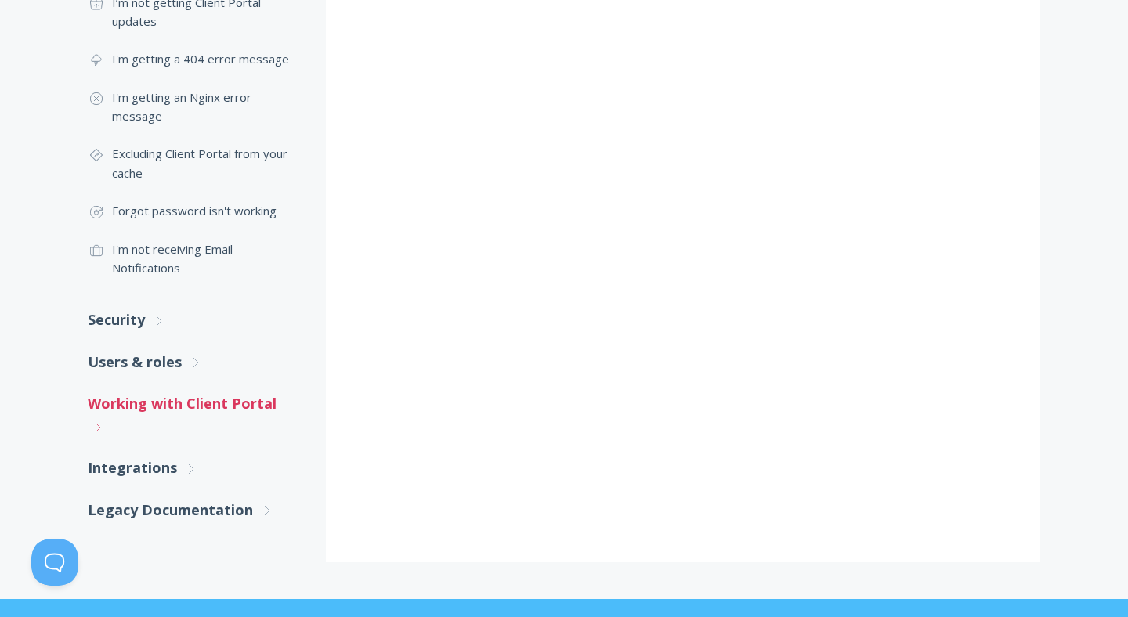
scroll to position [884, 0]
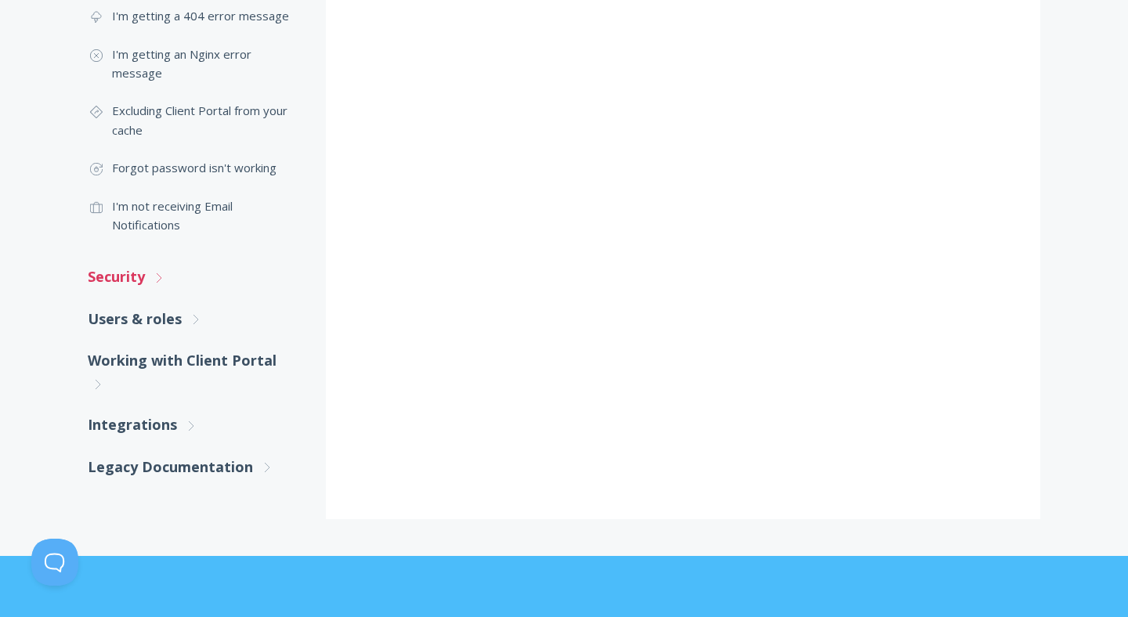
click at [145, 278] on link "Security .st0{fill:none;stroke:#000000;stroke-width:2;stroke-miterlimit:10;} Un…" at bounding box center [191, 277] width 207 height 42
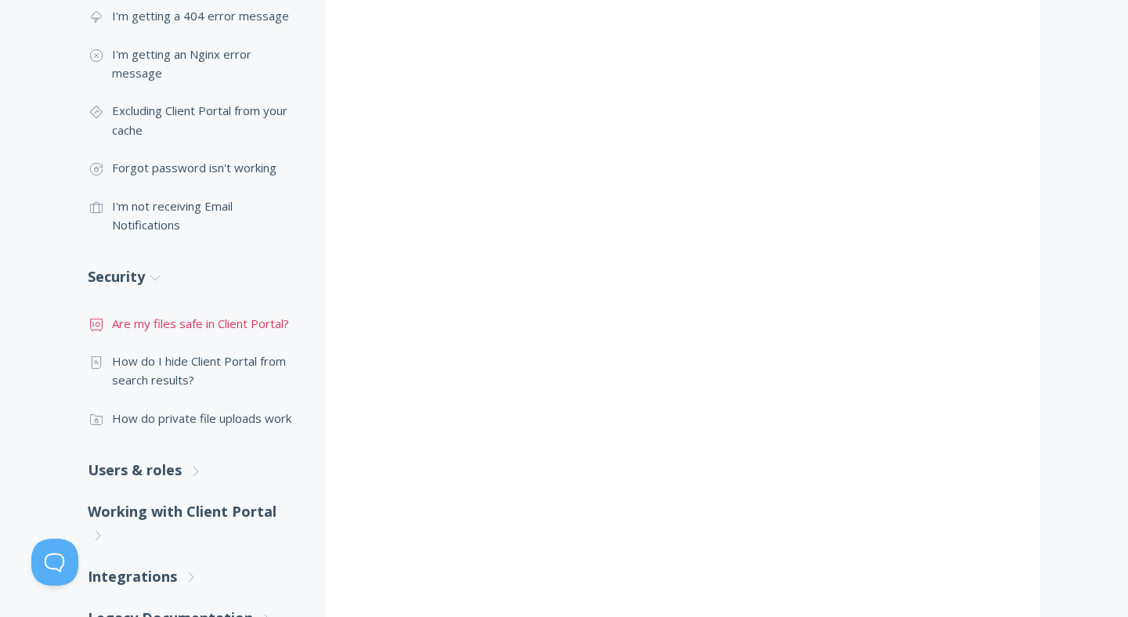
click at [200, 312] on link ".st0{fill:none;stroke:#000000;stroke-width:2;stroke-miterlimit:10;} Financial A…" at bounding box center [191, 324] width 207 height 38
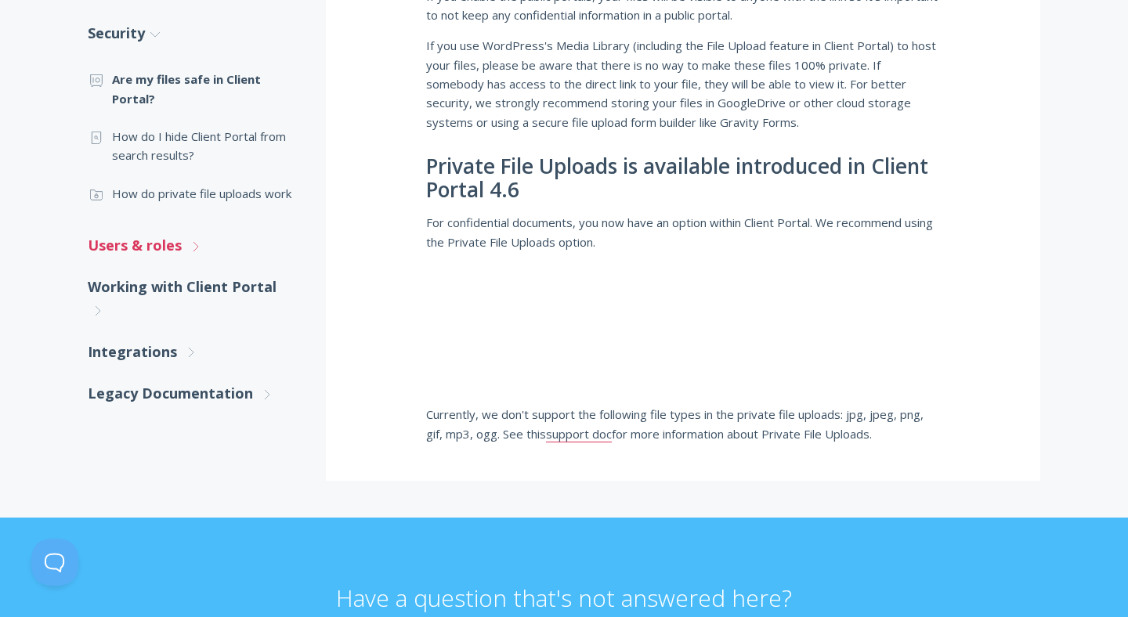
scroll to position [438, 0]
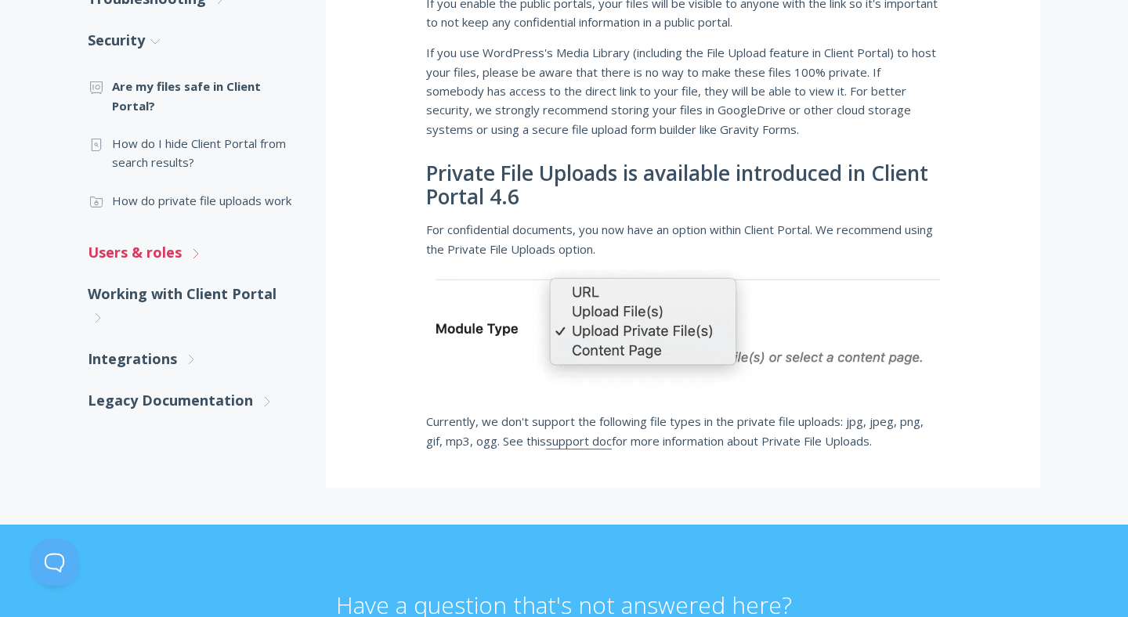
click at [157, 249] on link "Users & roles .st0{fill:none;stroke:#000000;stroke-width:2;stroke-miterlimit:10…" at bounding box center [191, 253] width 207 height 42
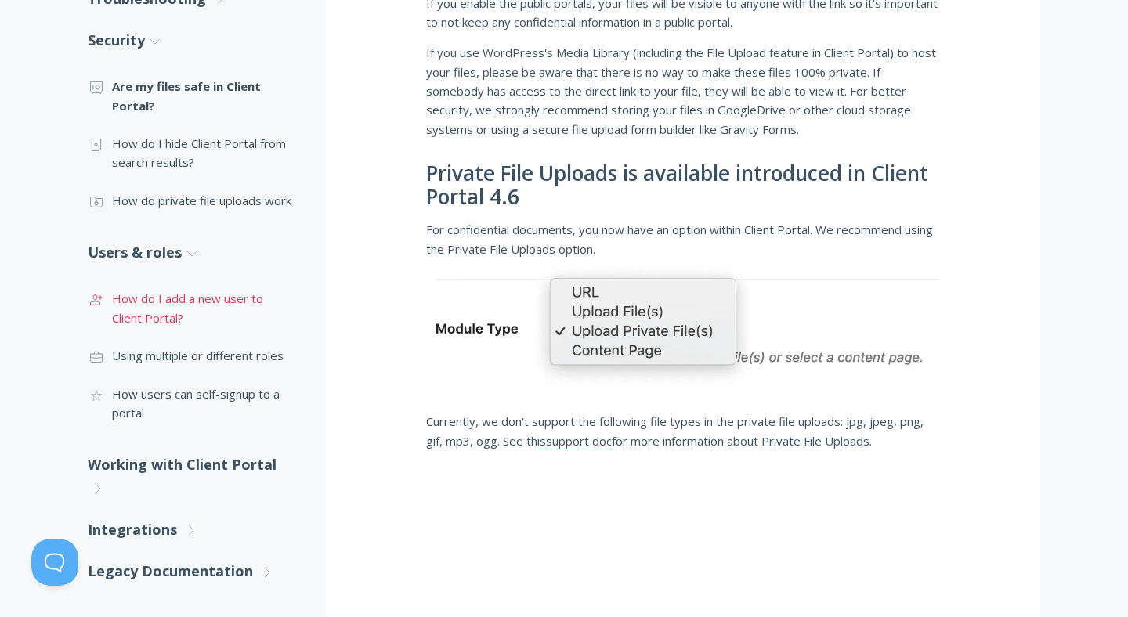
click at [208, 296] on link ".st0{fill:none;stroke:#000000;stroke-width:2;stroke-miterlimit:10;} 3. Communic…" at bounding box center [191, 308] width 207 height 57
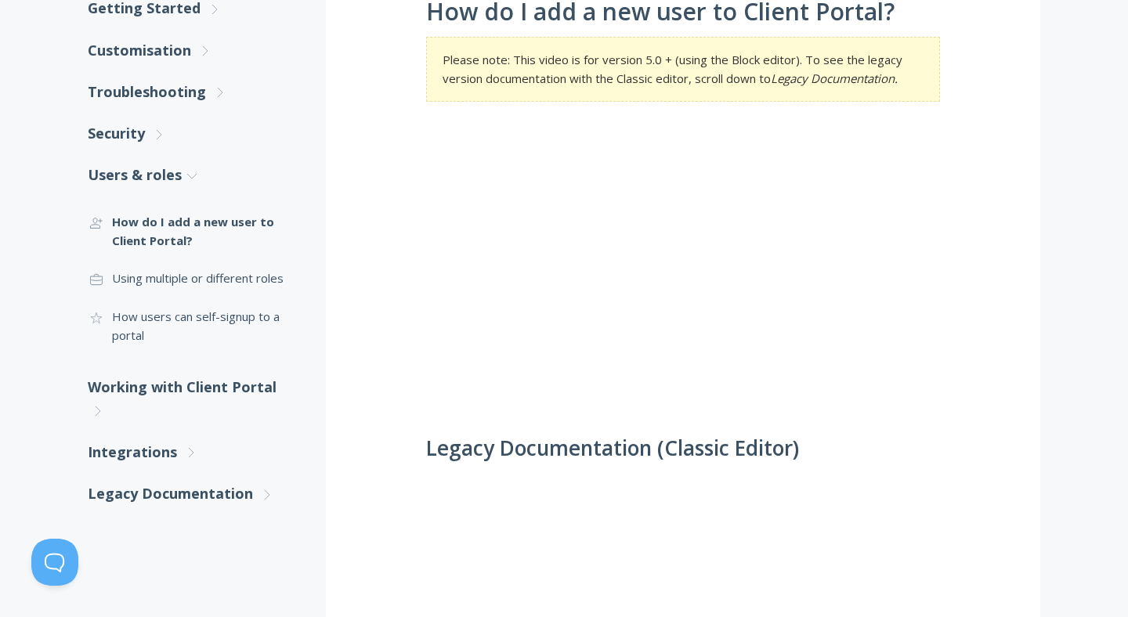
scroll to position [296, 0]
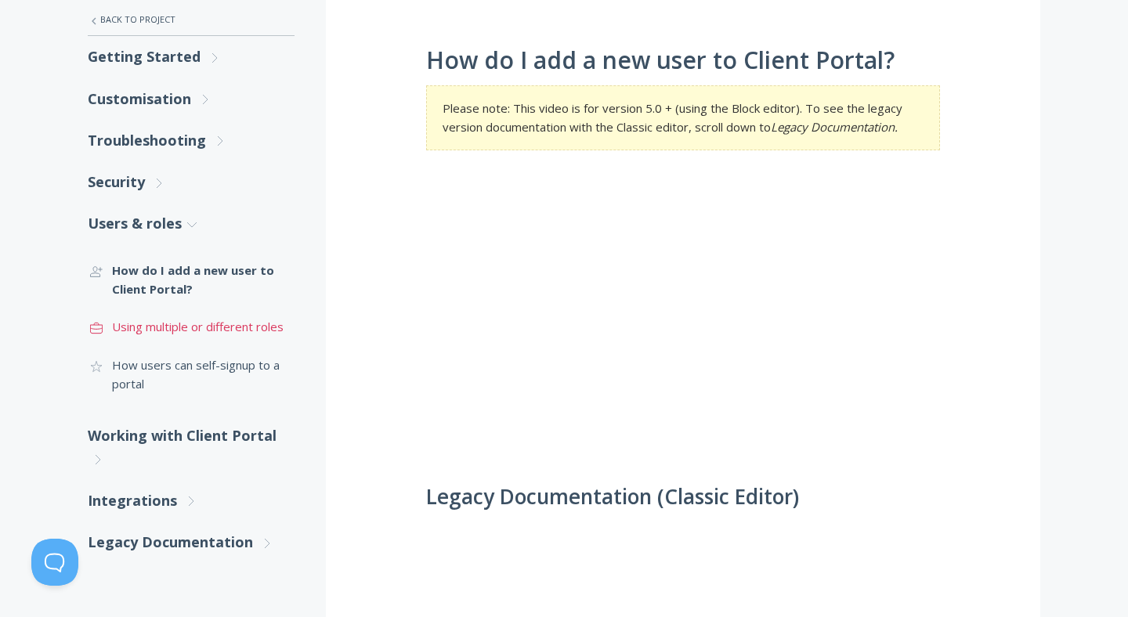
click at [219, 331] on link ".st0{fill:none;stroke:#000000;stroke-width:2;stroke-miterlimit:10;} Untitled-20…" at bounding box center [191, 327] width 207 height 38
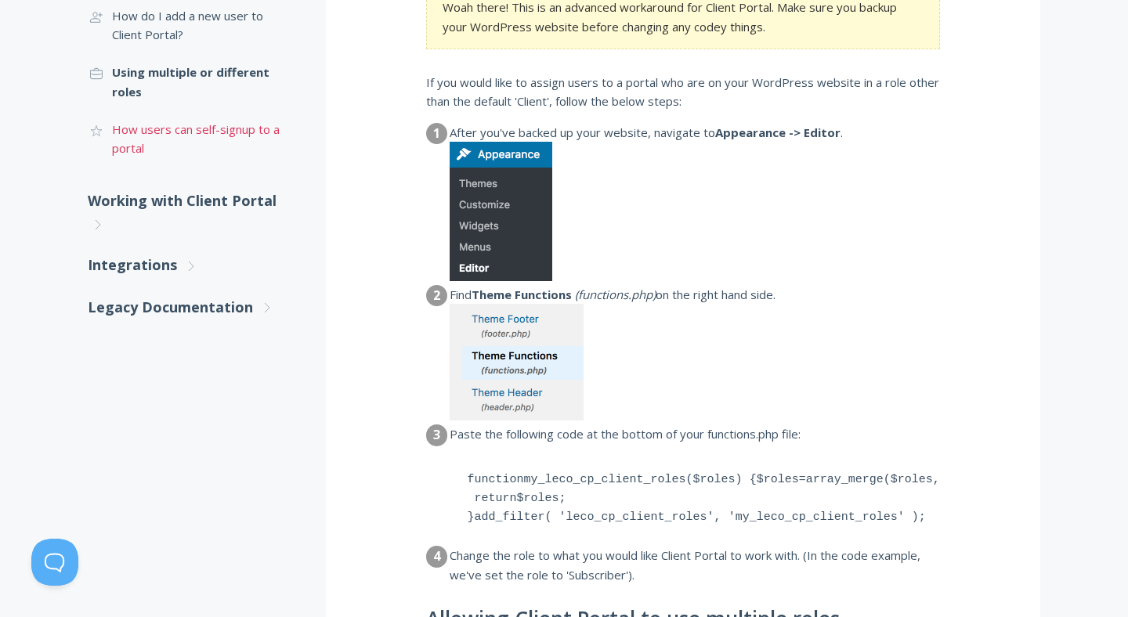
scroll to position [526, 0]
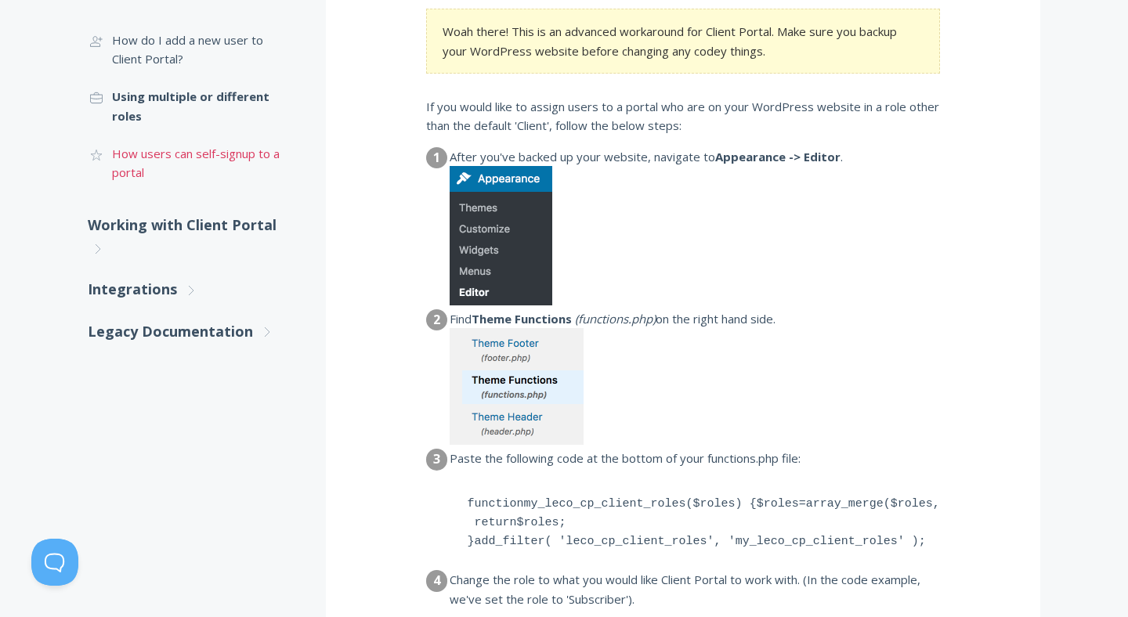
click at [198, 171] on link ".cls-1{fill:none;stroke:#000;stroke-miterlimit:10;stroke-width:2px;} 1. General…" at bounding box center [191, 163] width 207 height 57
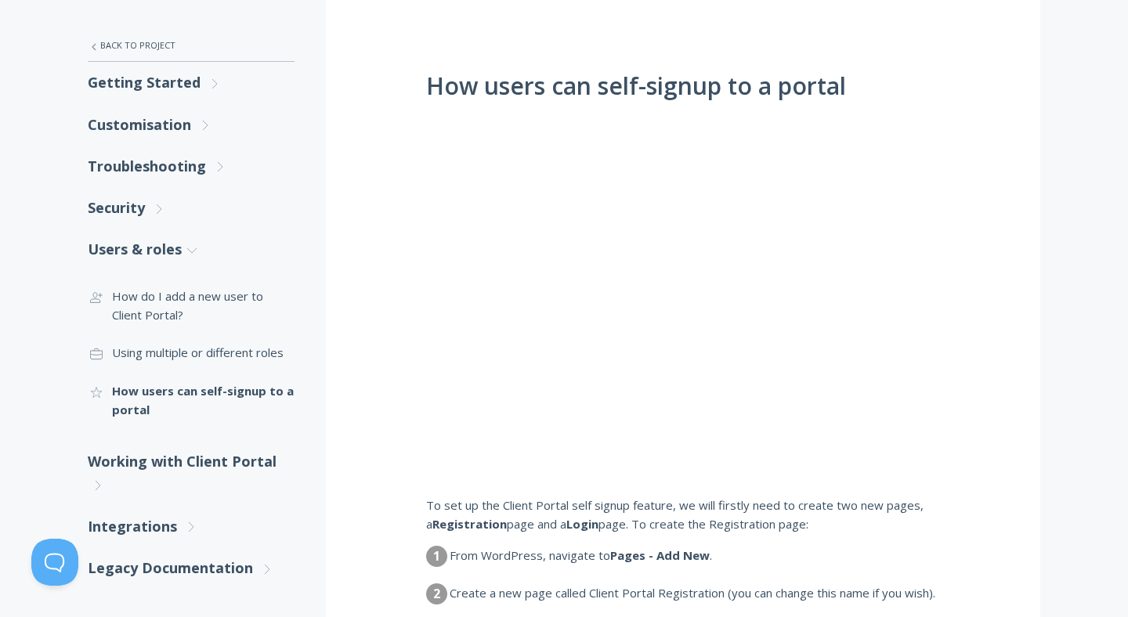
scroll to position [267, 0]
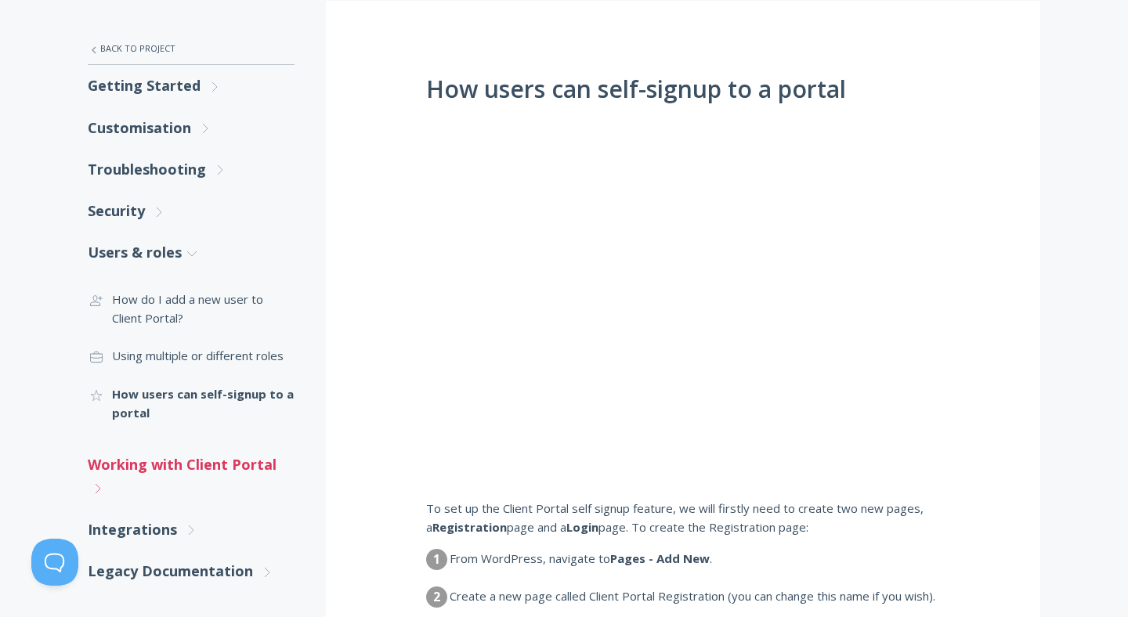
click at [213, 472] on link "Working with Client Portal .st0{fill:none;stroke:#000000;stroke-width:2;stroke-…" at bounding box center [191, 476] width 207 height 65
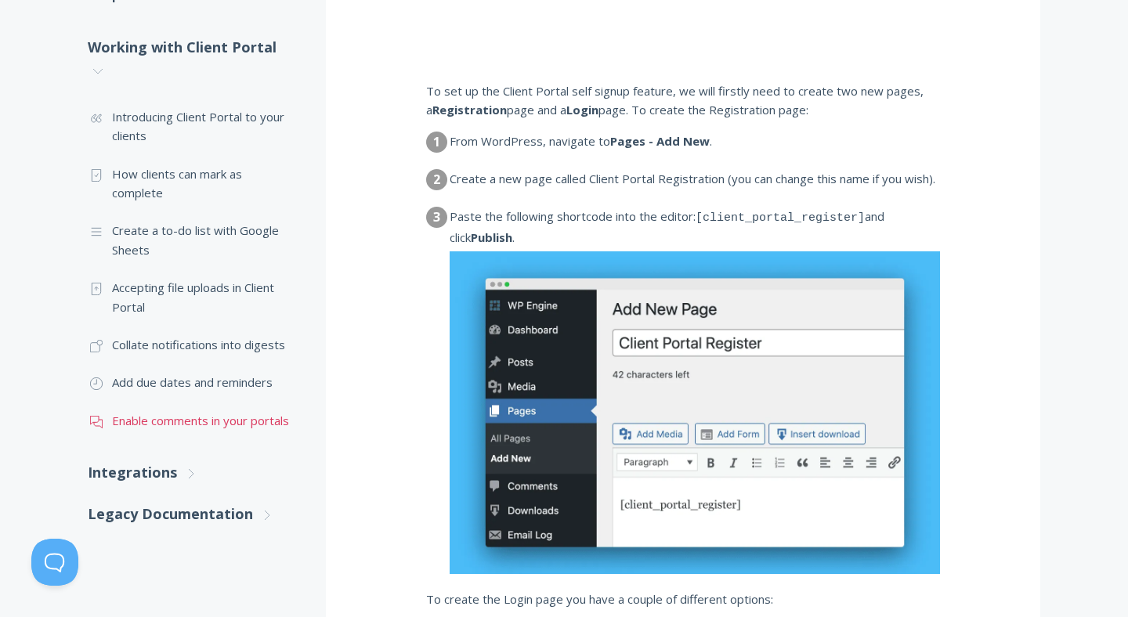
scroll to position [733, 0]
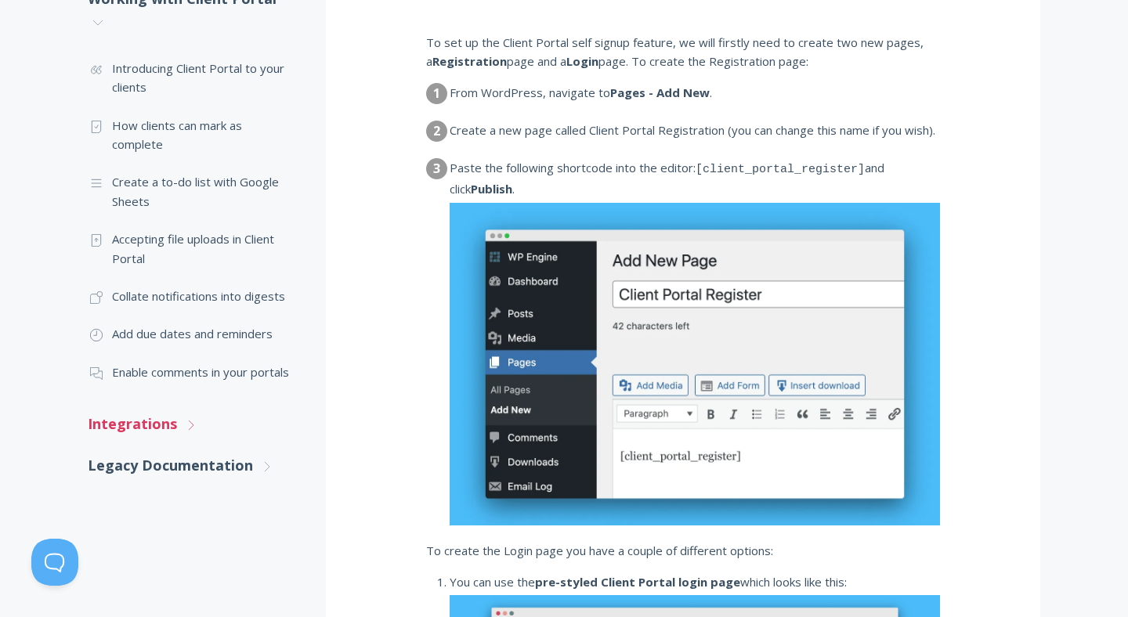
click at [176, 425] on link "Integrations .st0{fill:none;stroke:#000000;stroke-width:2;stroke-miterlimit:10;…" at bounding box center [191, 424] width 207 height 42
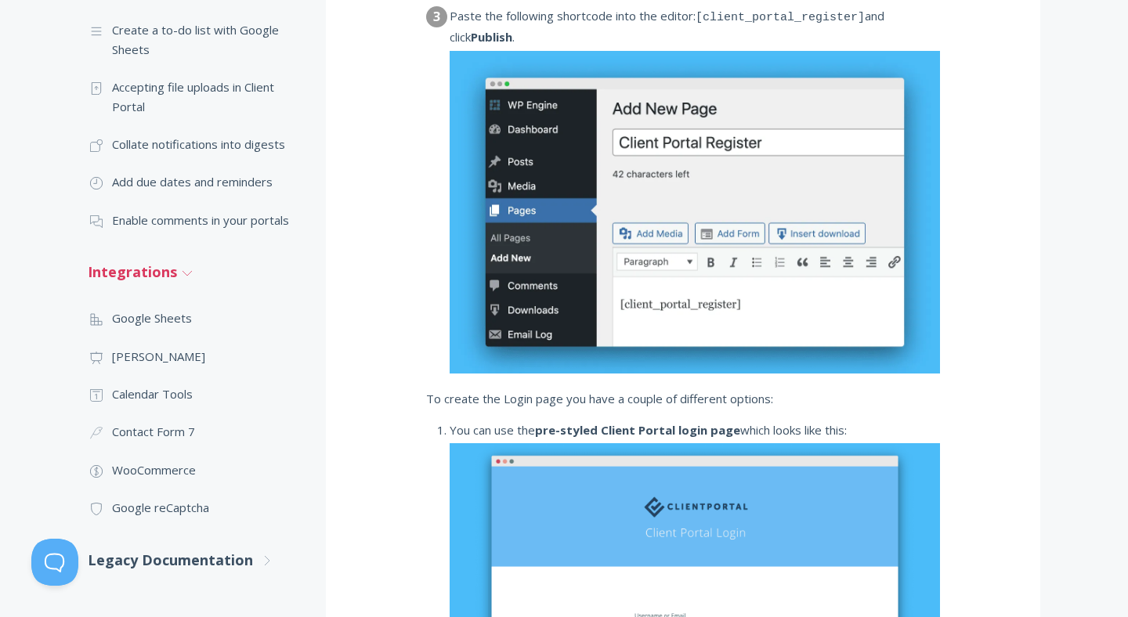
scroll to position [1012, 0]
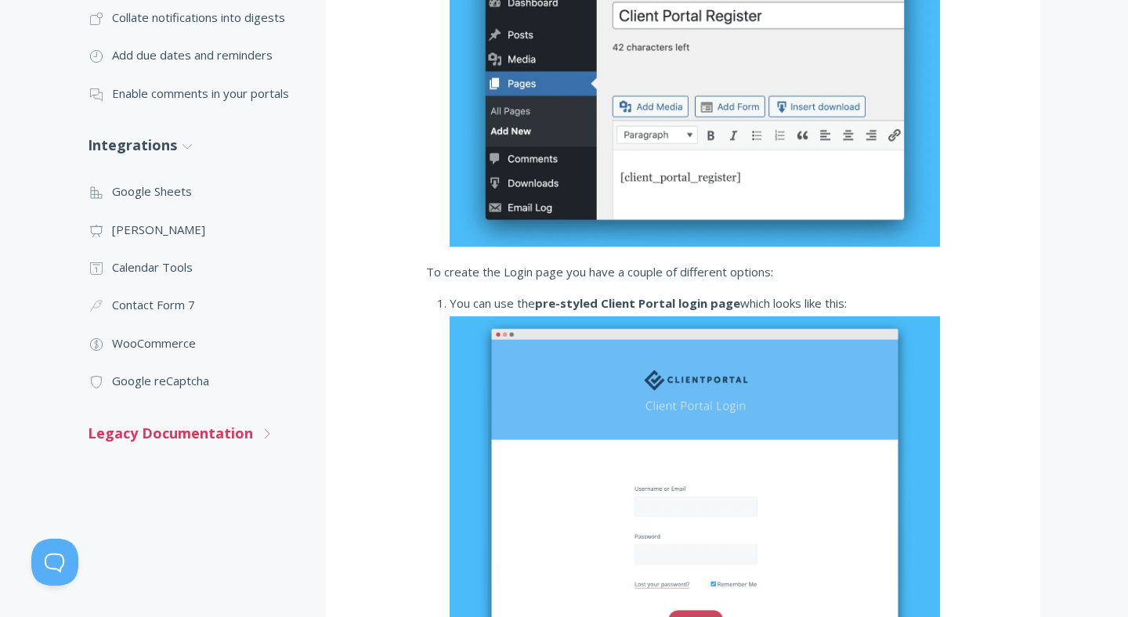
click at [206, 439] on link "Legacy Documentation .st0{fill:none;stroke:#000000;stroke-width:2;stroke-miterl…" at bounding box center [191, 434] width 207 height 42
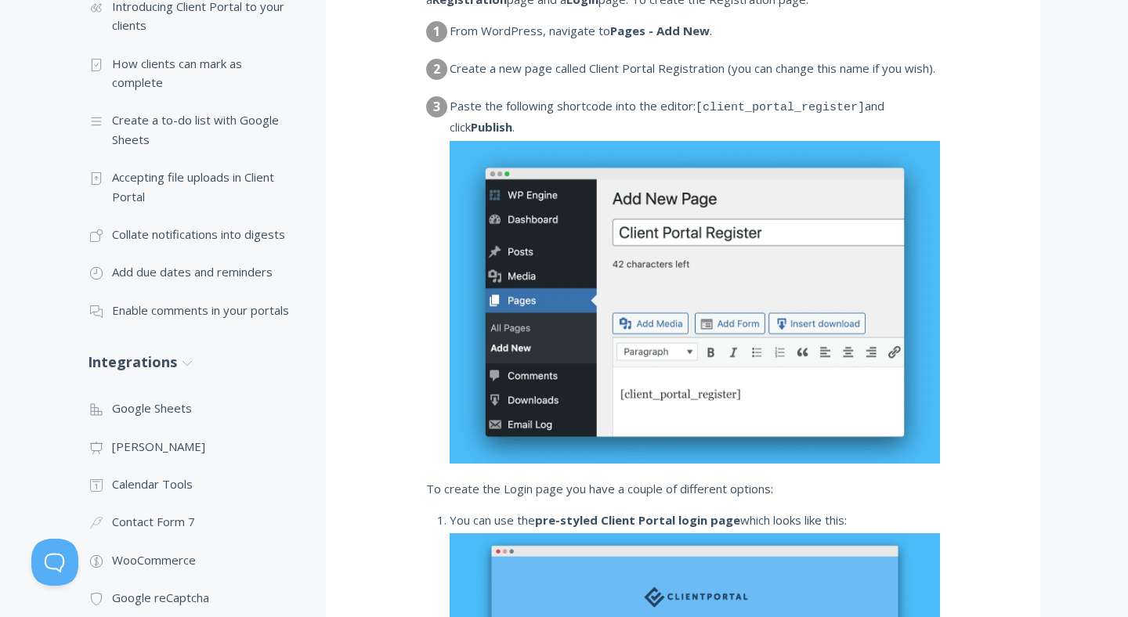
scroll to position [842, 0]
